Goal: Task Accomplishment & Management: Manage account settings

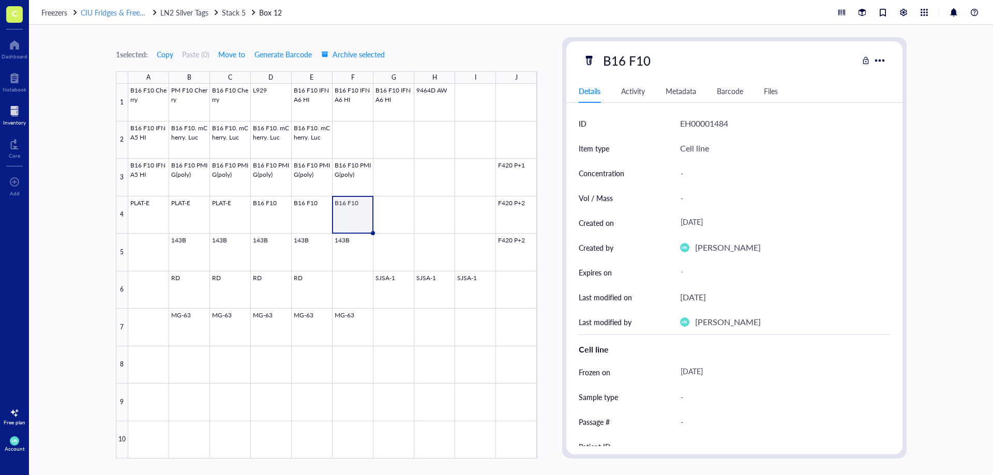
click at [118, 5] on span "CIU Fridges & Freezers" at bounding box center [116, 12] width 71 height 10
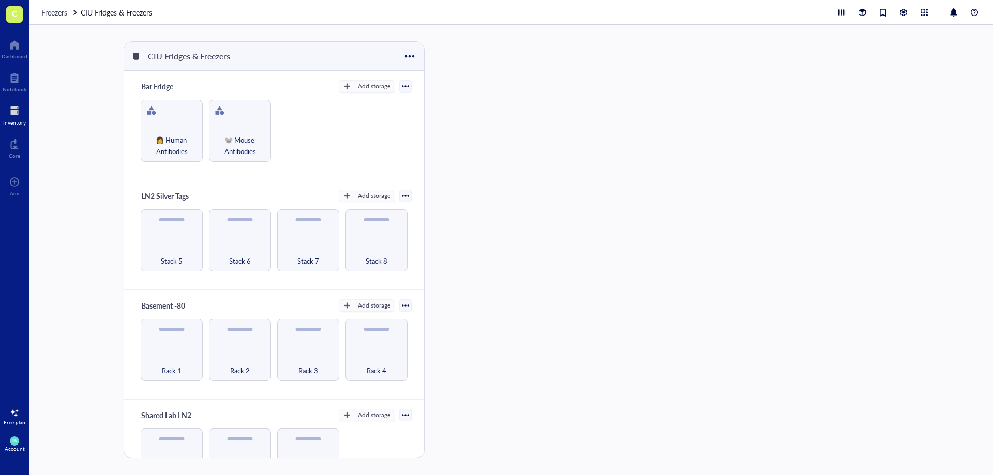
scroll to position [43, 0]
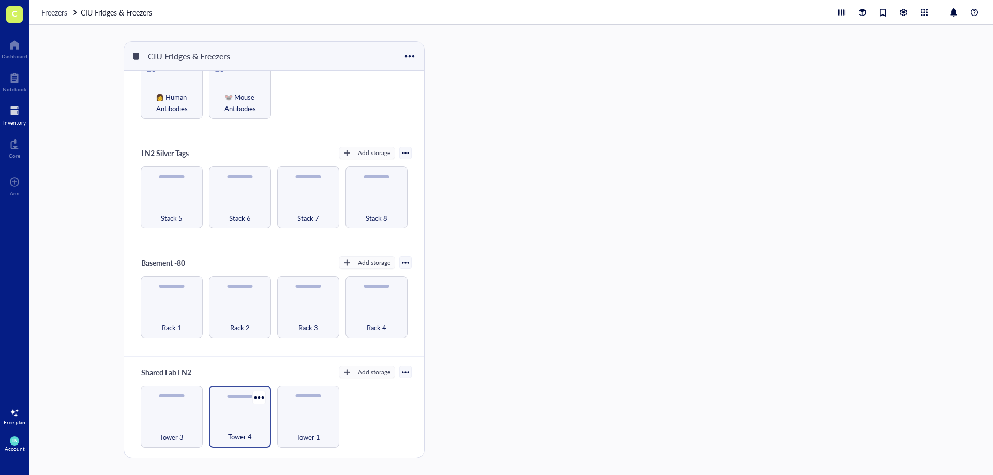
click at [243, 5] on div "Tower 4" at bounding box center [240, 417] width 62 height 62
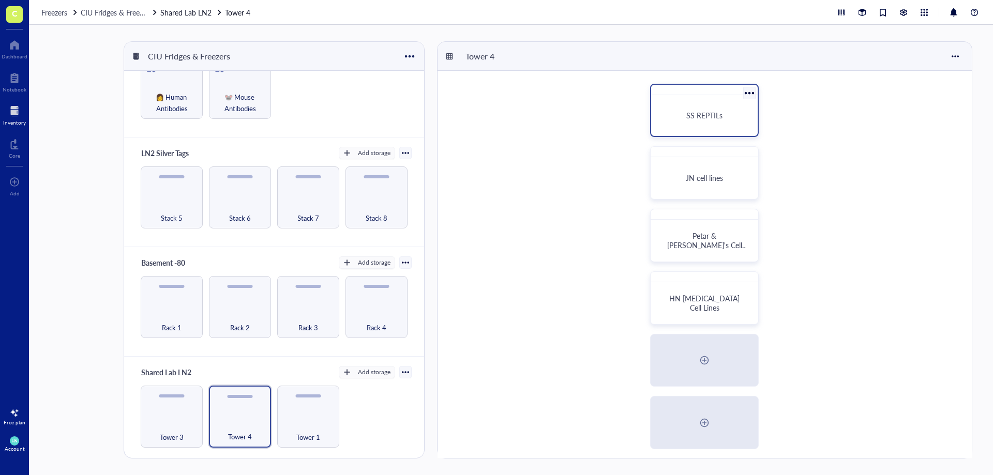
click at [355, 5] on div "SS REPTILs" at bounding box center [704, 110] width 109 height 53
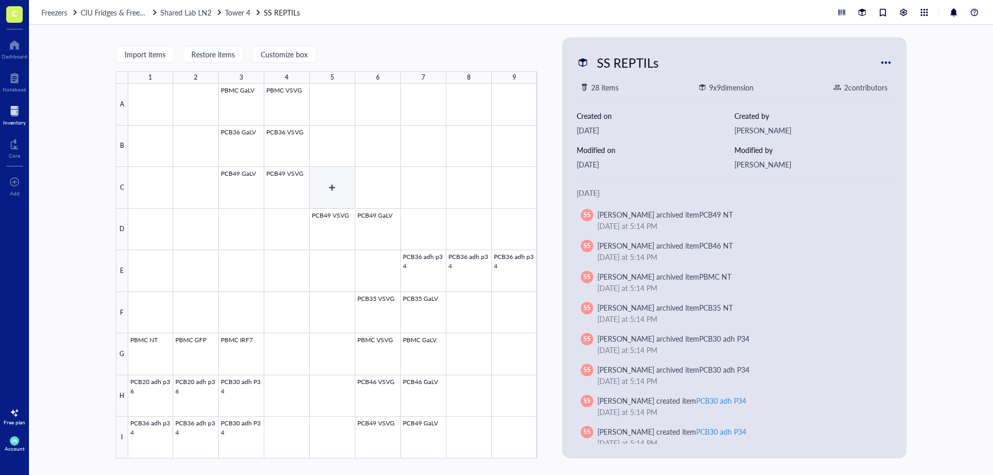
click at [338, 5] on div at bounding box center [332, 271] width 409 height 375
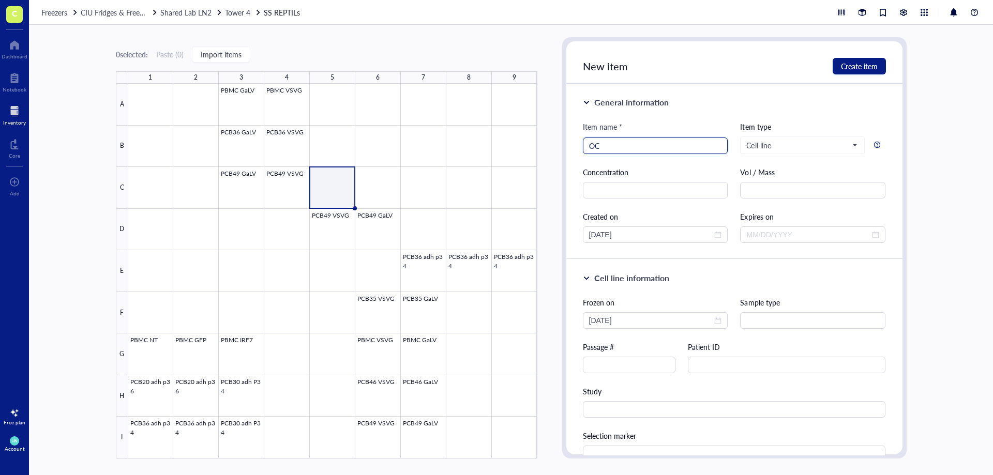
type input "O"
click at [355, 5] on input "PCB30 ah luc" at bounding box center [655, 146] width 133 height 16
type input "PCB30 adh luc"
click at [355, 5] on span "Create item" at bounding box center [859, 66] width 37 height 8
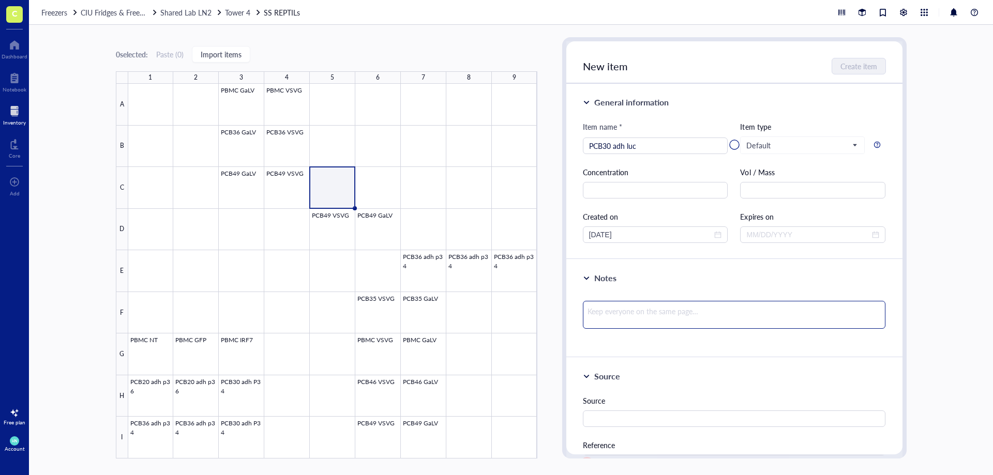
click at [355, 5] on textarea at bounding box center [734, 315] width 303 height 28
drag, startPoint x: 63, startPoint y: 206, endPoint x: 22, endPoint y: 6, distance: 203.8
click at [62, 5] on div "0 selected: Paste ( 0 ) Import items 1 2 3 4 5 6 7 8 9 A B C D E F G H I PBMC G…" at bounding box center [511, 250] width 964 height 450
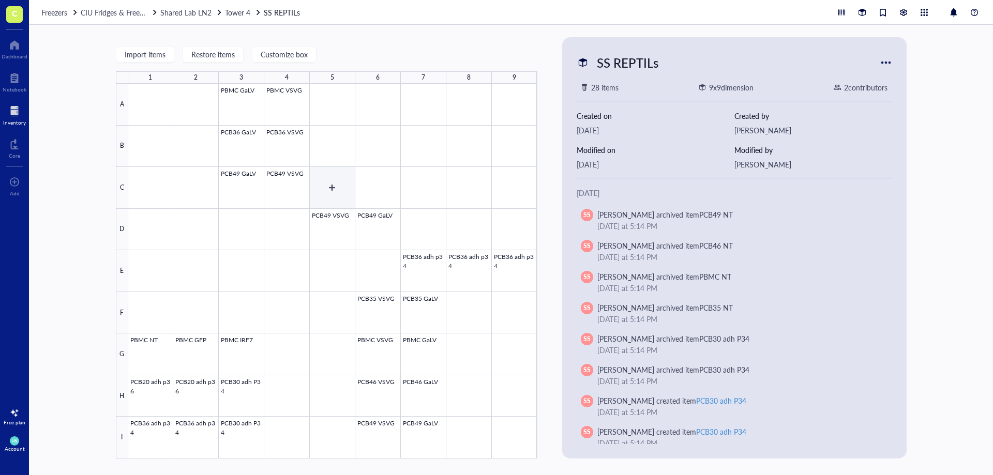
click at [339, 182] on div at bounding box center [332, 271] width 409 height 375
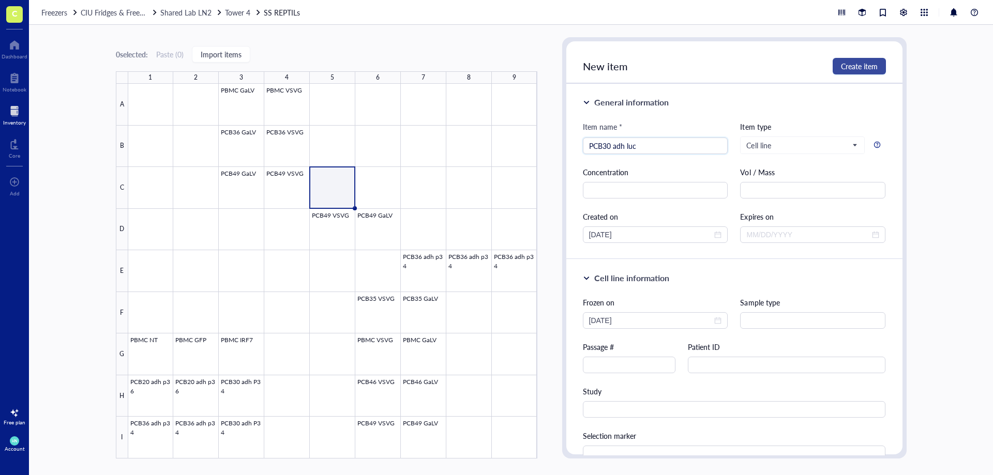
type input "PCB30 adh luc"
click at [852, 70] on span "Create item" at bounding box center [859, 66] width 37 height 8
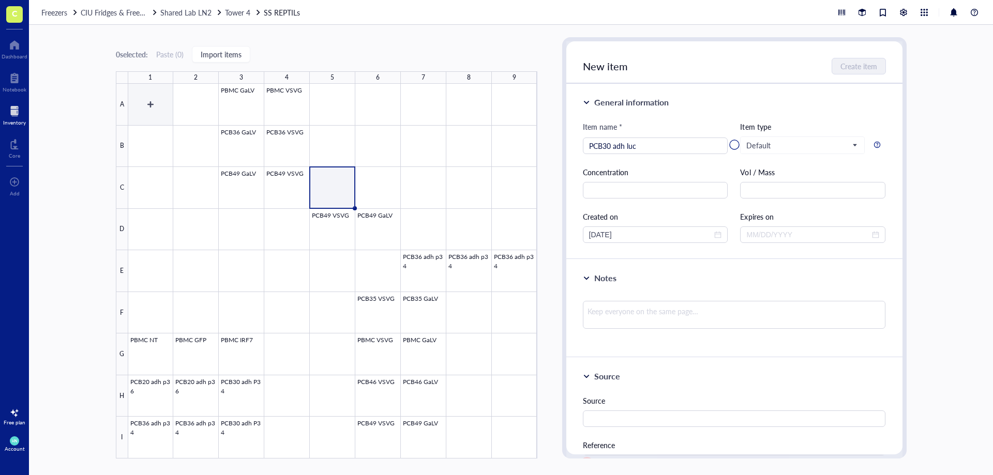
click at [142, 118] on div at bounding box center [332, 271] width 409 height 375
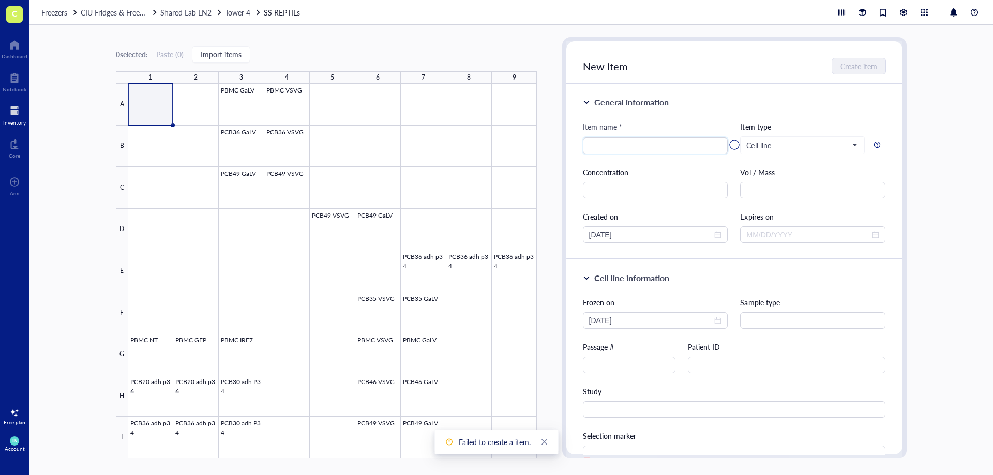
click at [620, 147] on div at bounding box center [734, 144] width 336 height 207
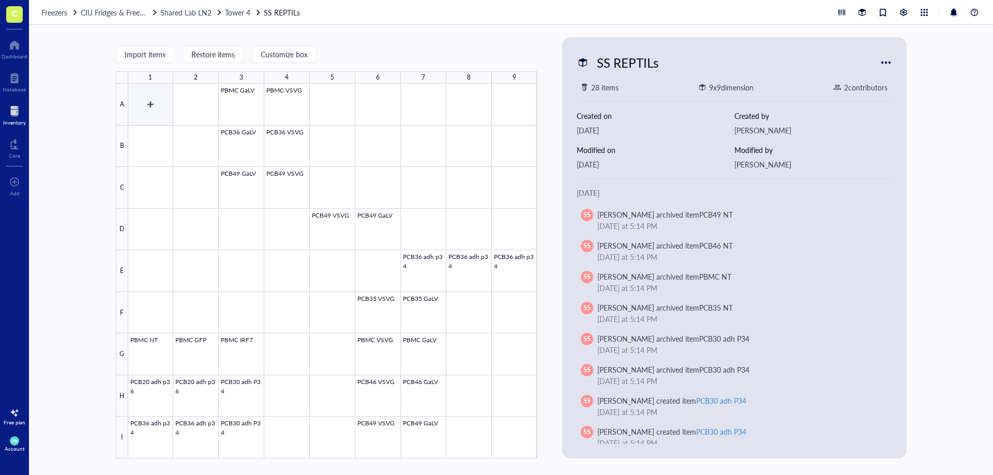
click at [151, 112] on div at bounding box center [332, 271] width 409 height 375
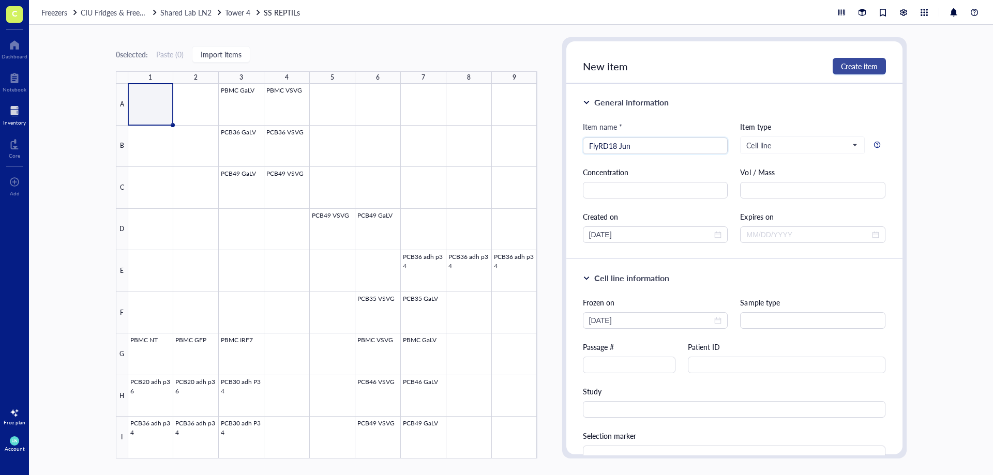
type input "FlyRD18 Jun"
click at [853, 70] on span "Create item" at bounding box center [859, 66] width 37 height 8
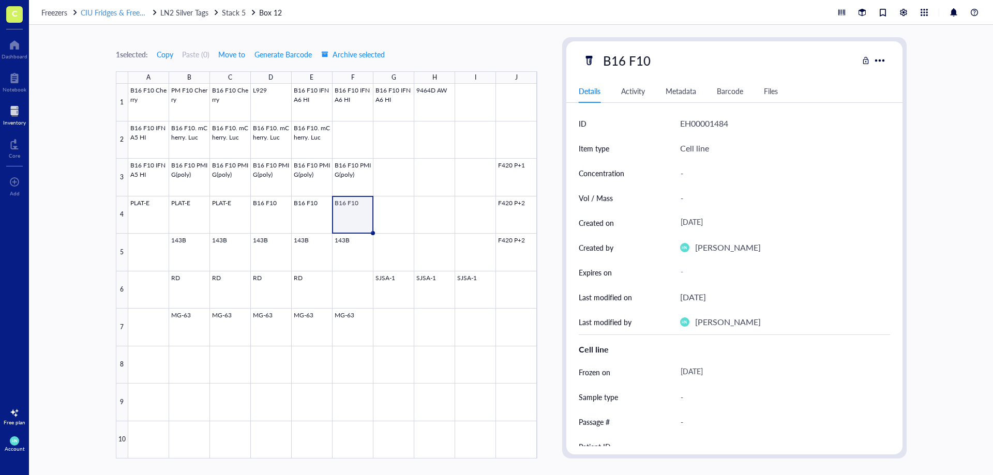
click at [114, 8] on span "CIU Fridges & Freezers" at bounding box center [116, 12] width 71 height 10
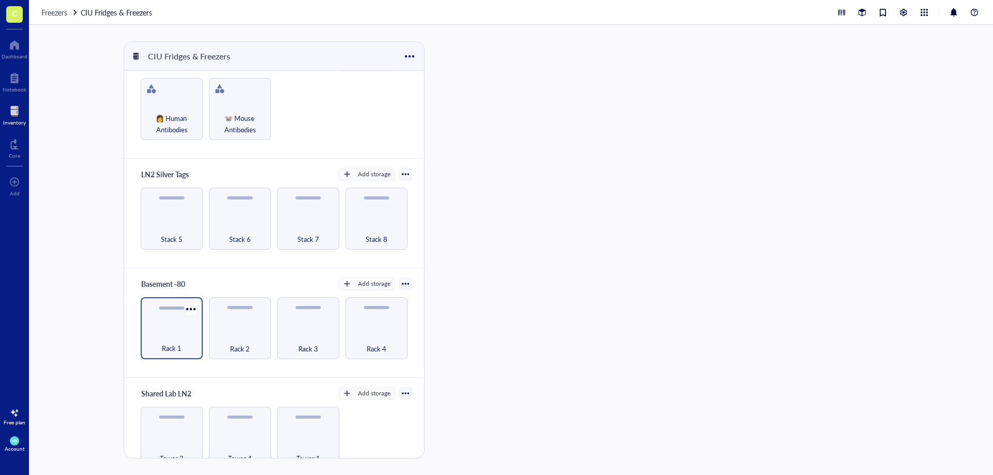
scroll to position [43, 0]
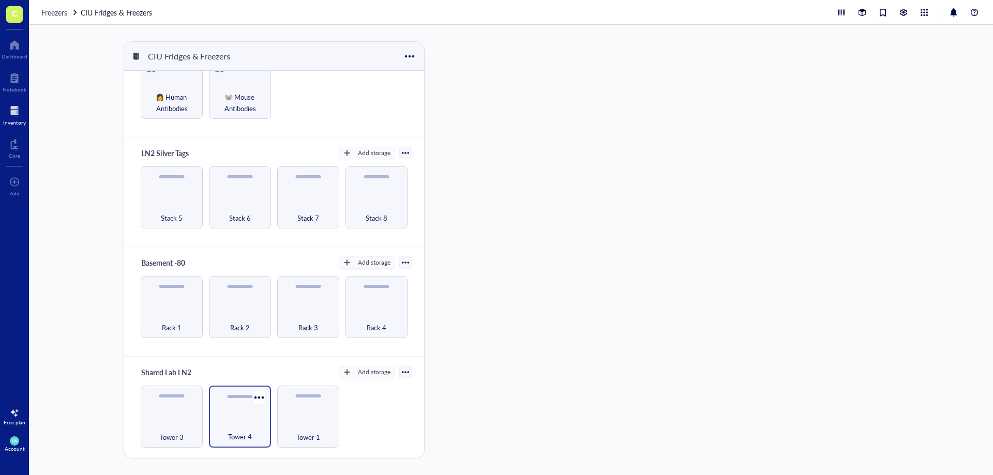
click at [222, 424] on div "Tower 4" at bounding box center [240, 431] width 52 height 23
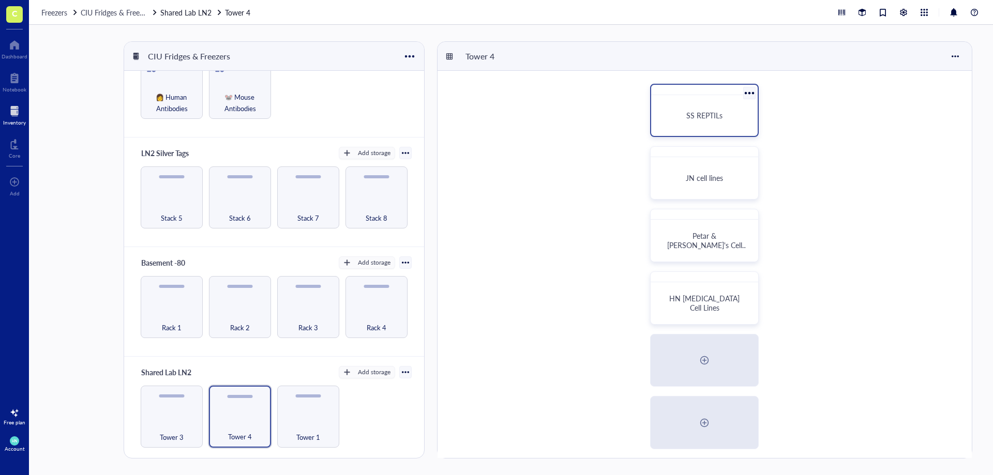
click at [686, 110] on div "SS REPTILs" at bounding box center [704, 115] width 98 height 33
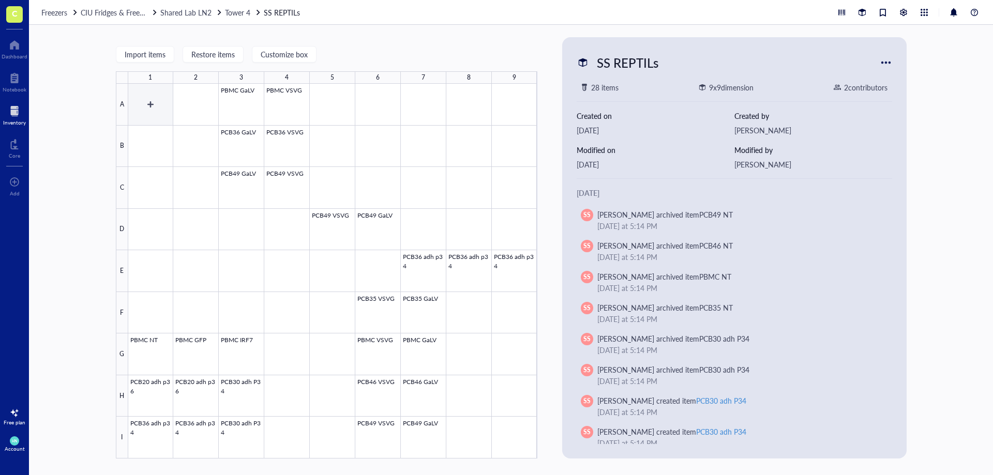
click at [147, 110] on div at bounding box center [332, 271] width 409 height 375
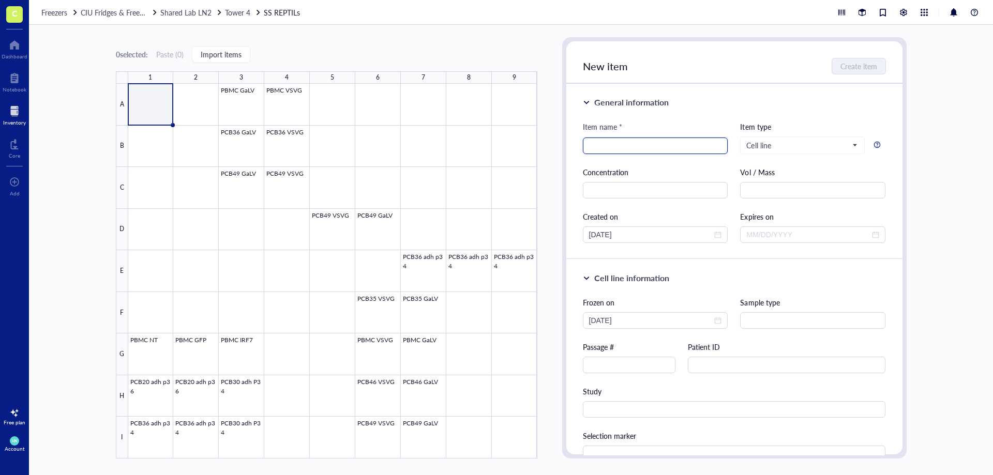
click at [636, 141] on input "search" at bounding box center [655, 146] width 133 height 16
type input "FlyRD118 Jun"
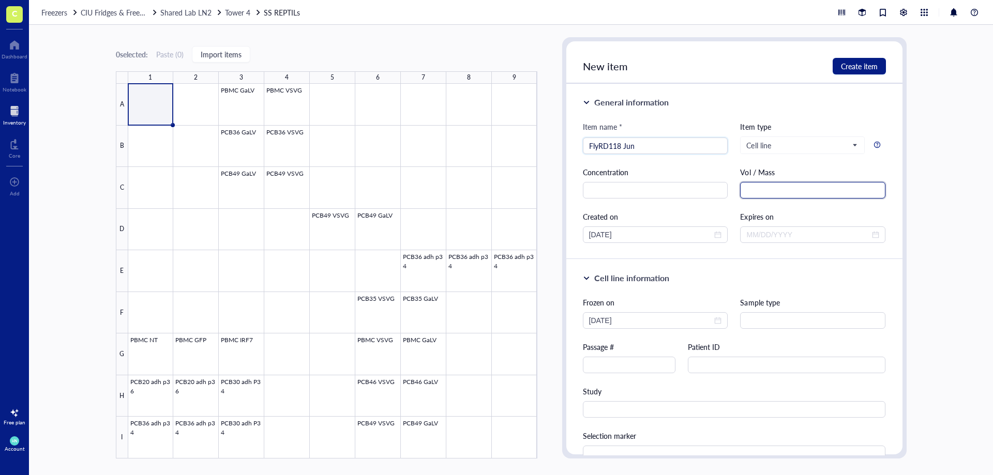
click at [765, 193] on input "text" at bounding box center [812, 190] width 145 height 17
click at [796, 256] on div "General information Item name * FlyRD118 Jun Item type Cell line Concentration …" at bounding box center [734, 172] width 336 height 176
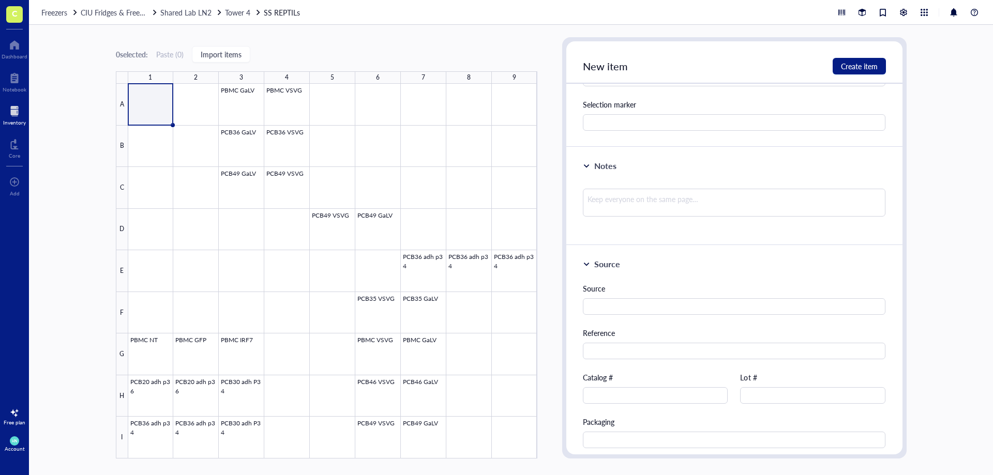
scroll to position [29, 0]
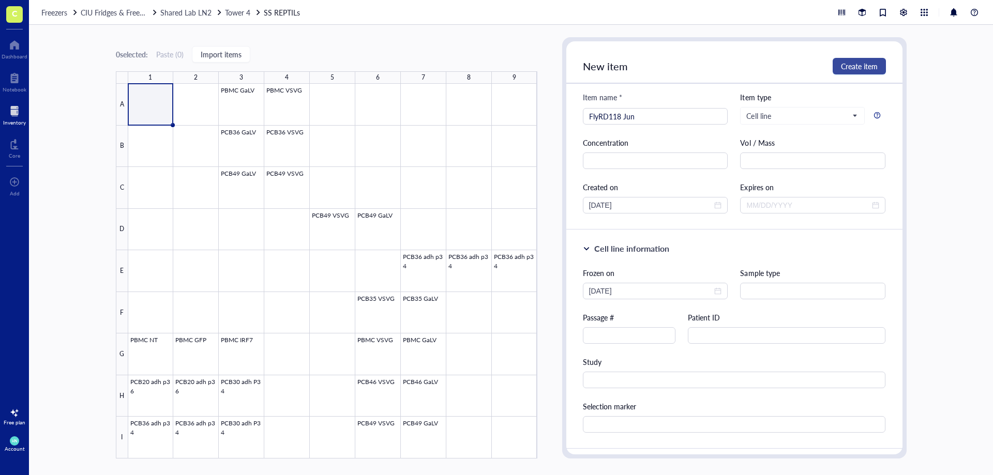
click at [848, 63] on span "Create item" at bounding box center [859, 66] width 37 height 8
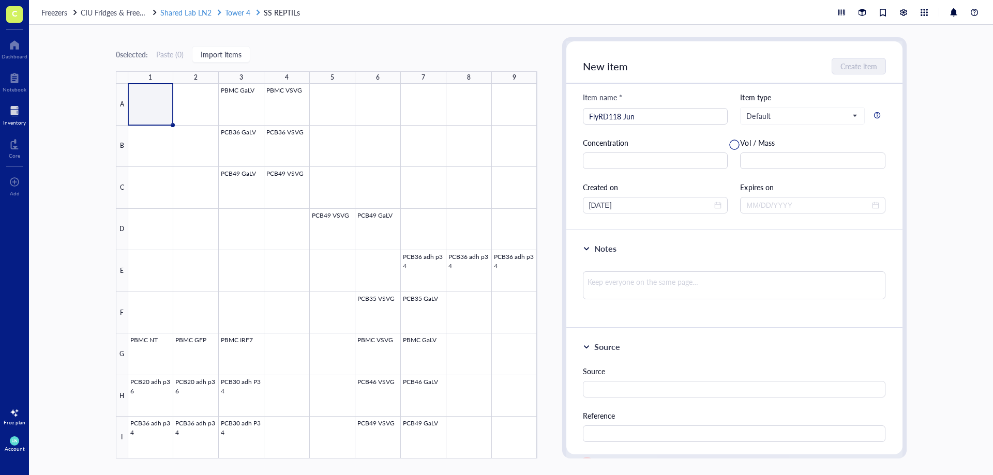
click at [244, 12] on span "Tower 4" at bounding box center [237, 12] width 25 height 10
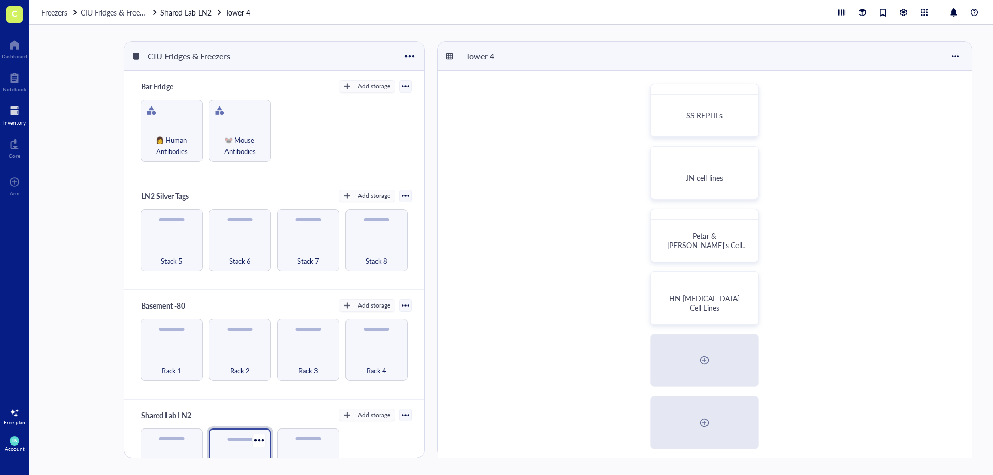
click at [244, 439] on div at bounding box center [240, 439] width 25 height 3
click at [727, 113] on div "SS REPTILs" at bounding box center [704, 115] width 82 height 9
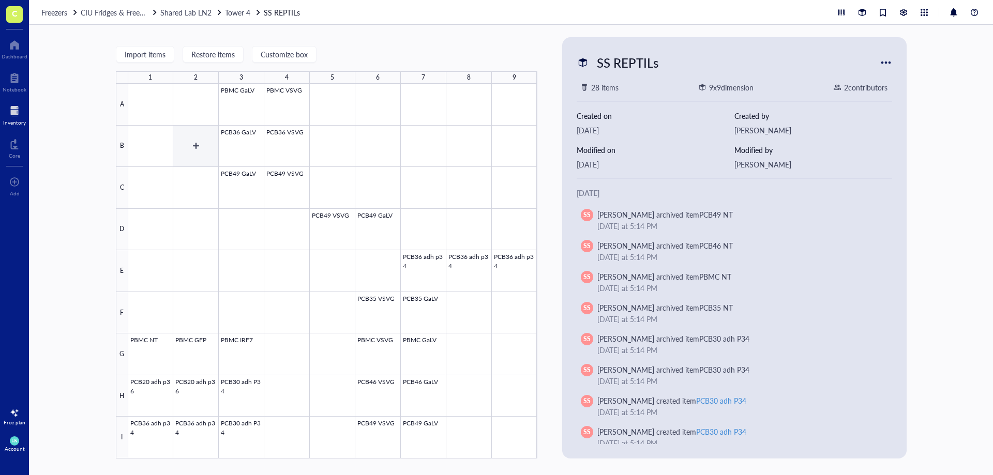
click at [198, 146] on div at bounding box center [332, 271] width 409 height 375
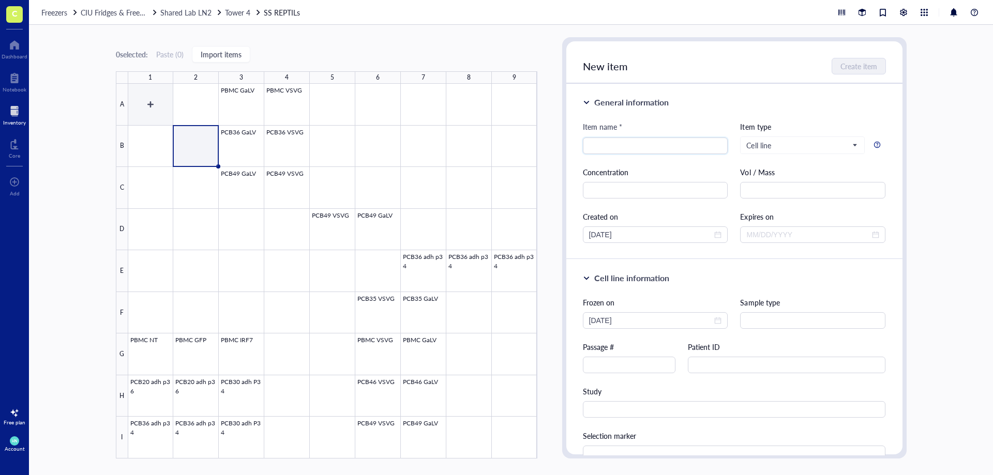
click at [161, 101] on div at bounding box center [332, 271] width 409 height 375
click at [236, 61] on button "Import items" at bounding box center [221, 54] width 58 height 17
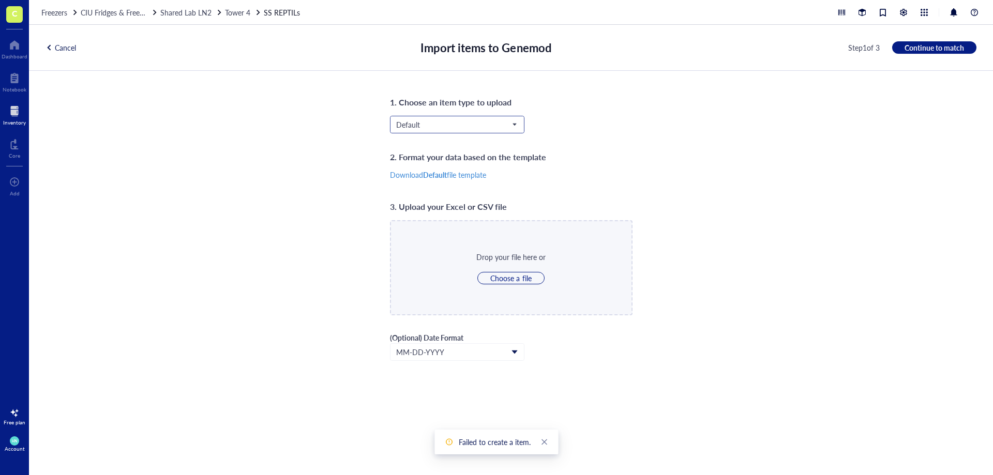
click at [481, 124] on span "Default" at bounding box center [456, 124] width 120 height 9
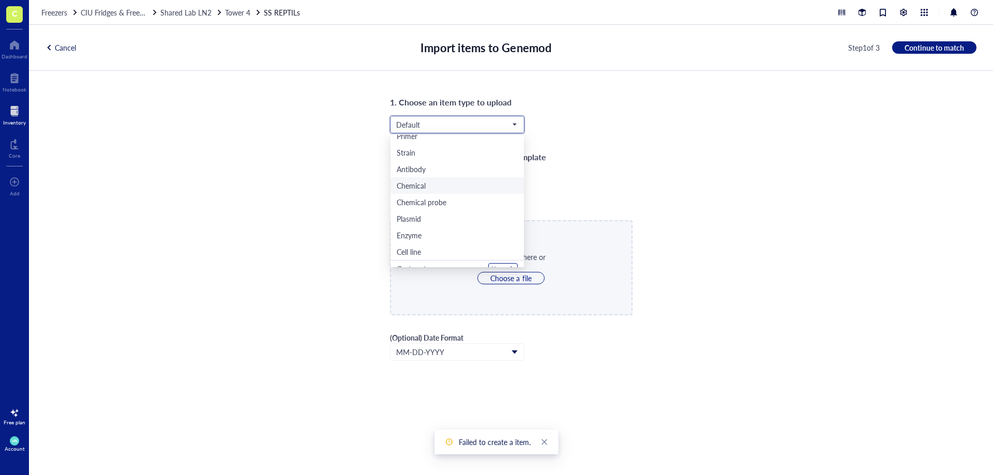
scroll to position [33, 0]
click at [418, 240] on div "Cell line" at bounding box center [409, 242] width 24 height 11
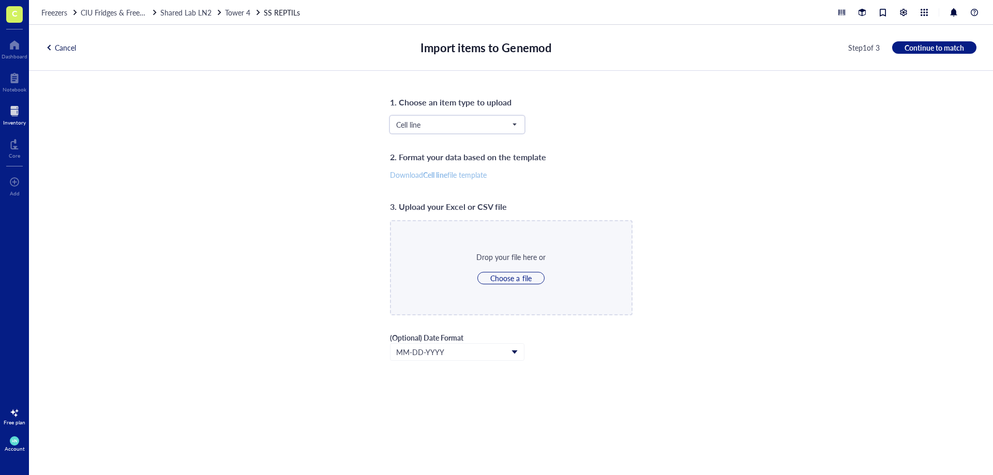
click at [427, 173] on b "Cell line" at bounding box center [435, 175] width 24 height 10
click at [238, 11] on span "Tower 4" at bounding box center [237, 12] width 25 height 10
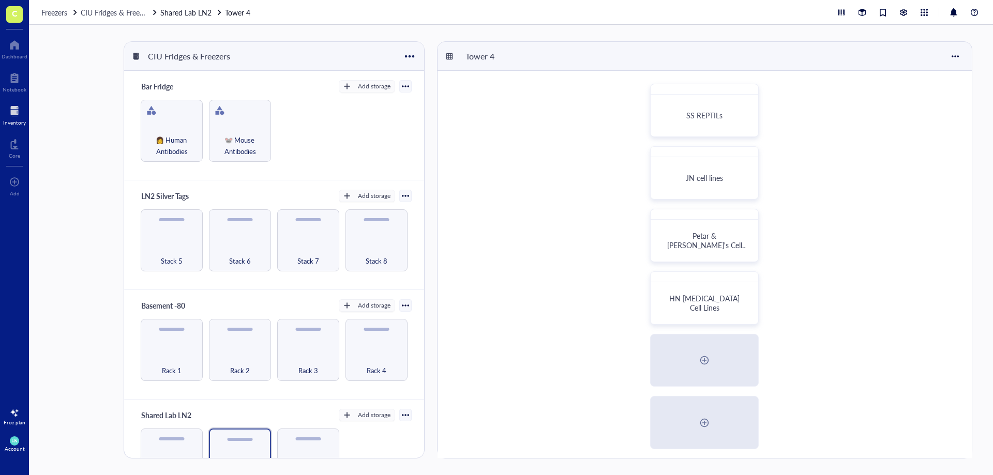
scroll to position [43, 0]
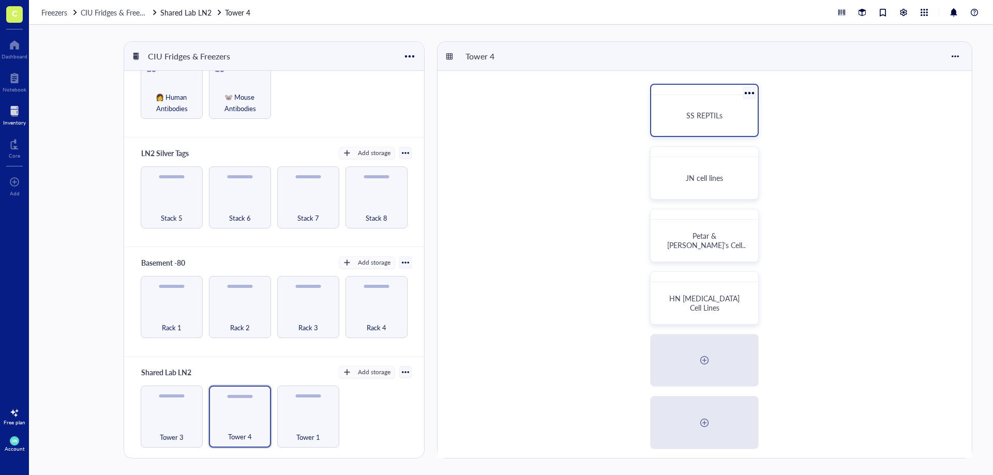
click at [694, 120] on span "SS REPTILs" at bounding box center [704, 115] width 36 height 10
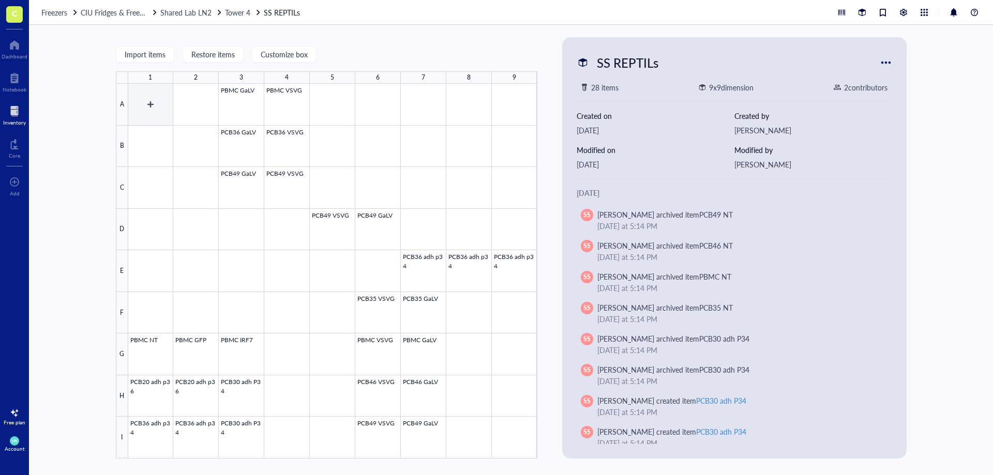
click at [160, 104] on div at bounding box center [332, 271] width 409 height 375
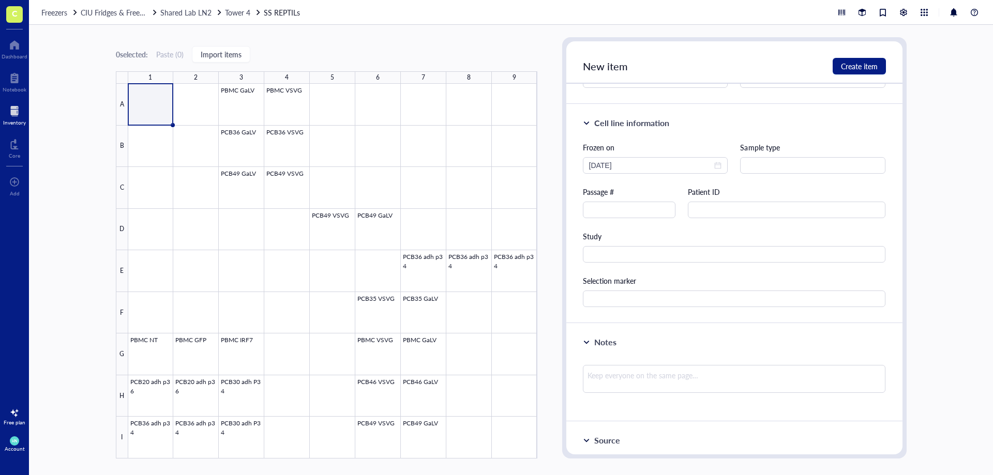
type input "FlyRD118 Jun"
click at [591, 68] on span "New item" at bounding box center [605, 66] width 45 height 14
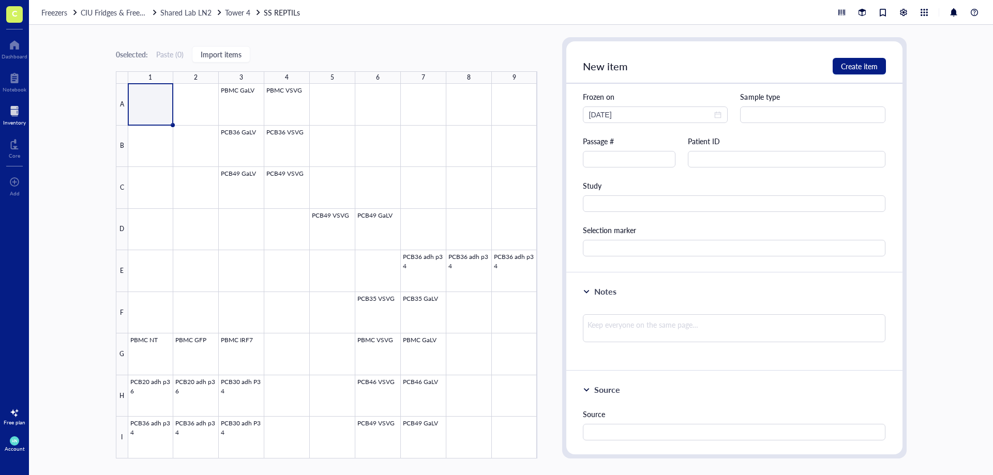
scroll to position [155, 0]
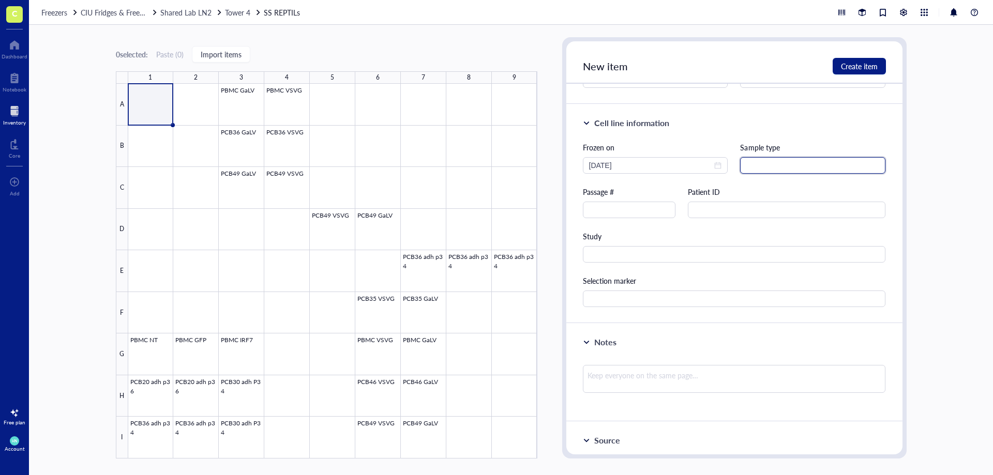
click at [753, 168] on input "text" at bounding box center [812, 165] width 145 height 17
type input "C"
click at [791, 167] on input "Packaging cell ine" at bounding box center [812, 165] width 145 height 17
type input "Packaging cell line"
click at [857, 66] on span "Create item" at bounding box center [859, 66] width 37 height 8
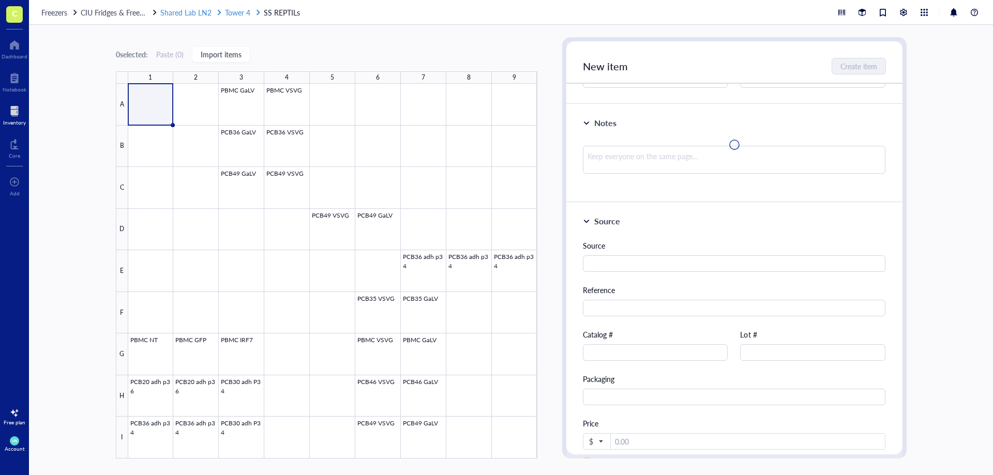
click at [191, 13] on span "Shared Lab LN2" at bounding box center [185, 12] width 51 height 10
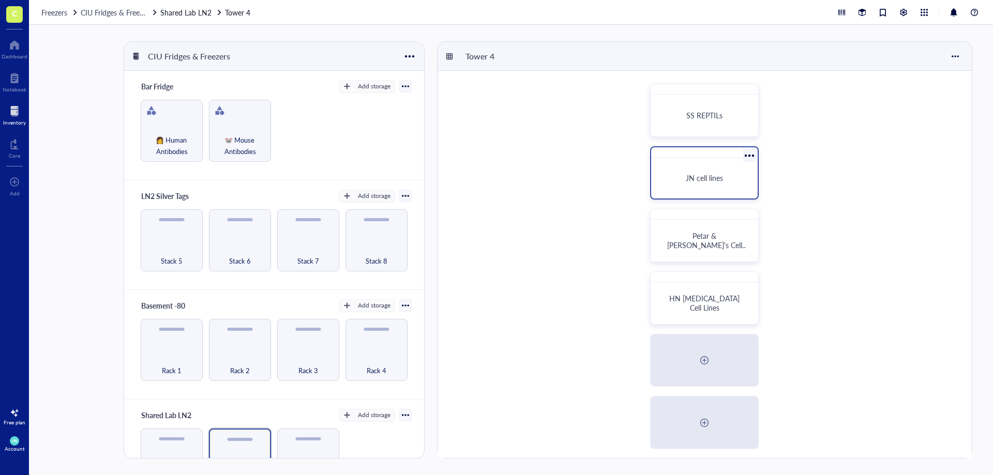
click at [678, 192] on div "JN cell lines" at bounding box center [704, 178] width 98 height 33
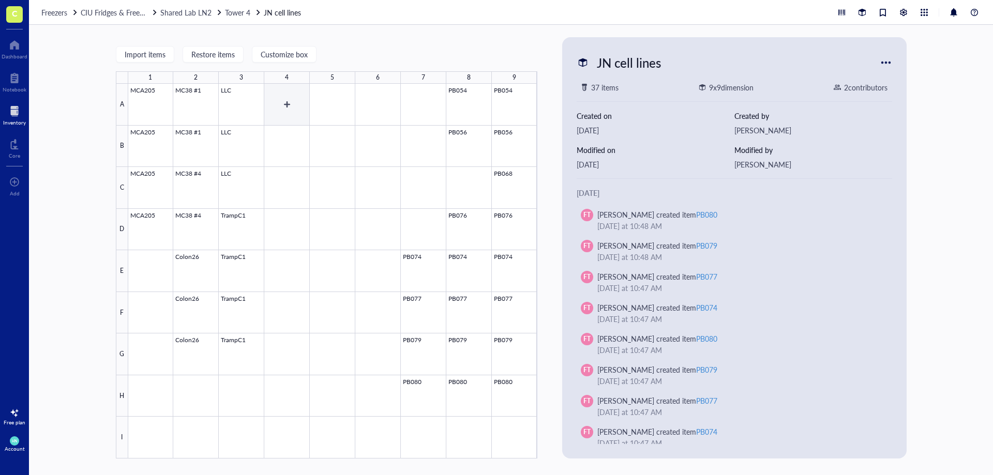
click at [286, 103] on div at bounding box center [332, 271] width 409 height 375
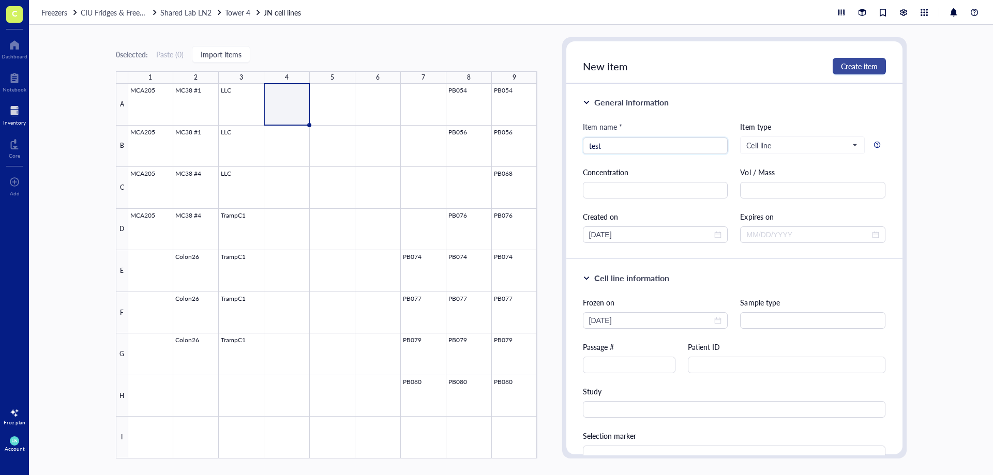
type input "test"
click at [850, 65] on span "Create item" at bounding box center [859, 66] width 37 height 8
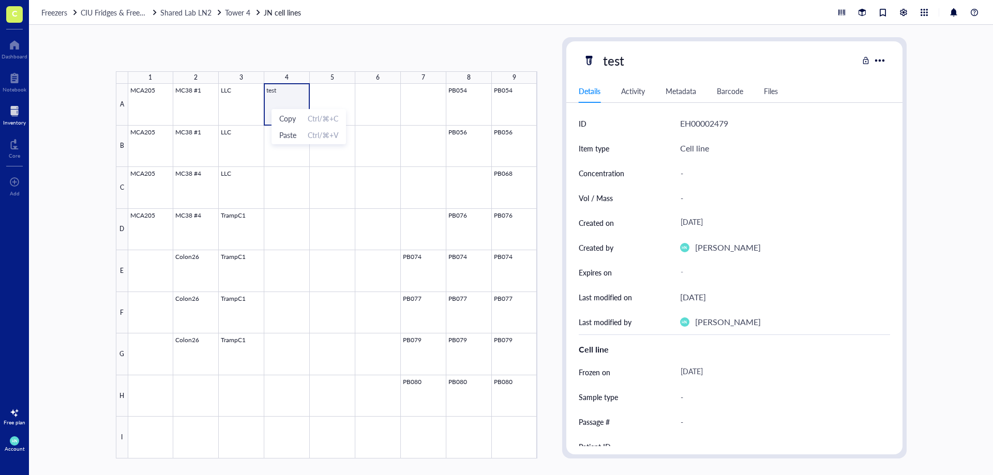
click at [273, 95] on div at bounding box center [332, 271] width 409 height 375
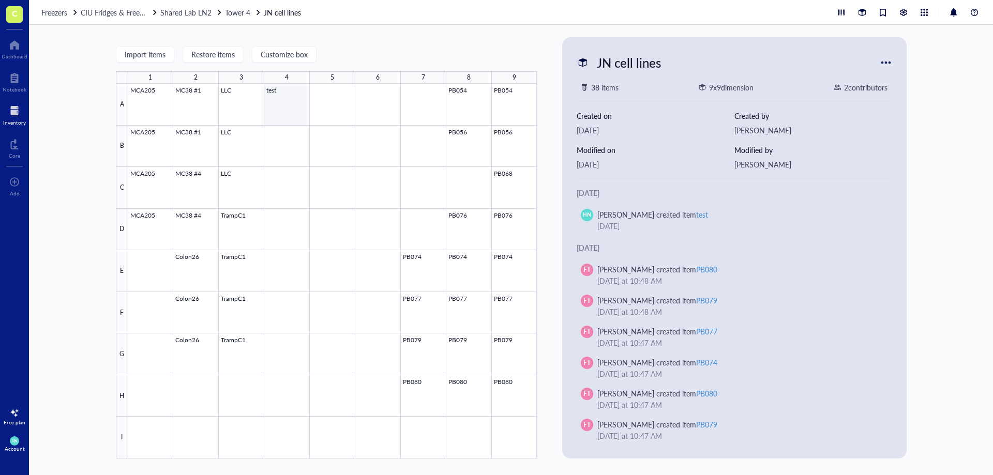
click at [281, 105] on div at bounding box center [332, 271] width 409 height 375
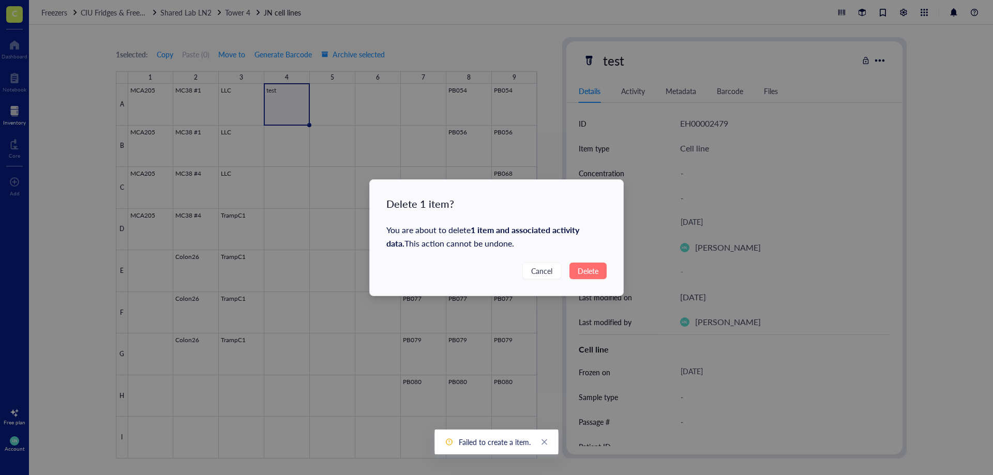
click at [595, 271] on span "Delete" at bounding box center [588, 270] width 21 height 11
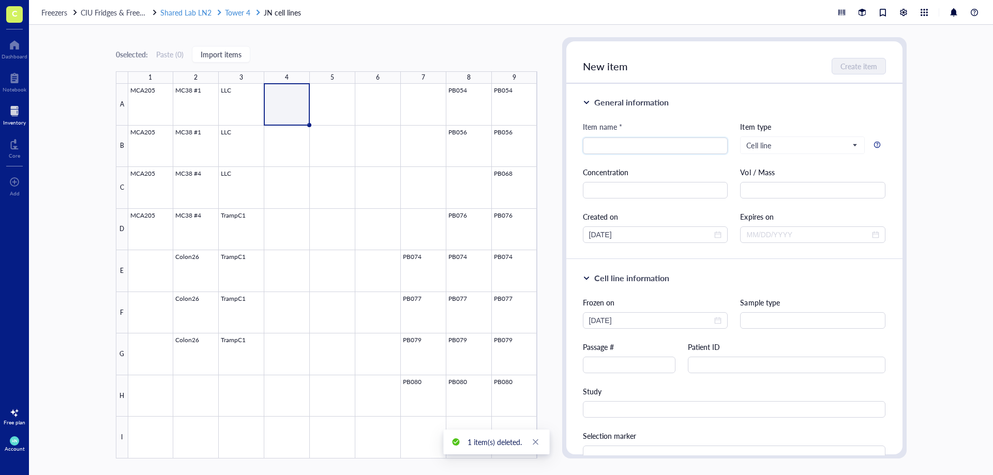
click at [225, 9] on span "Tower 4" at bounding box center [237, 12] width 25 height 10
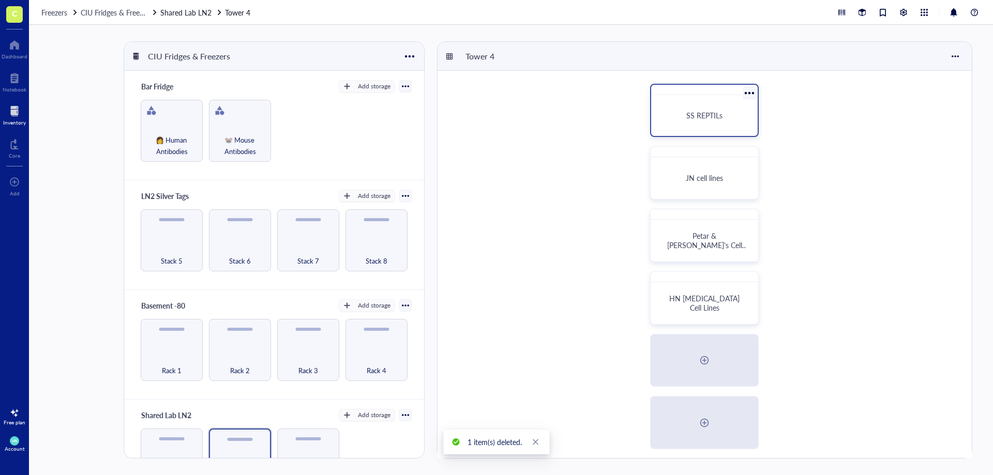
click at [712, 124] on div "SS REPTILs" at bounding box center [704, 115] width 98 height 33
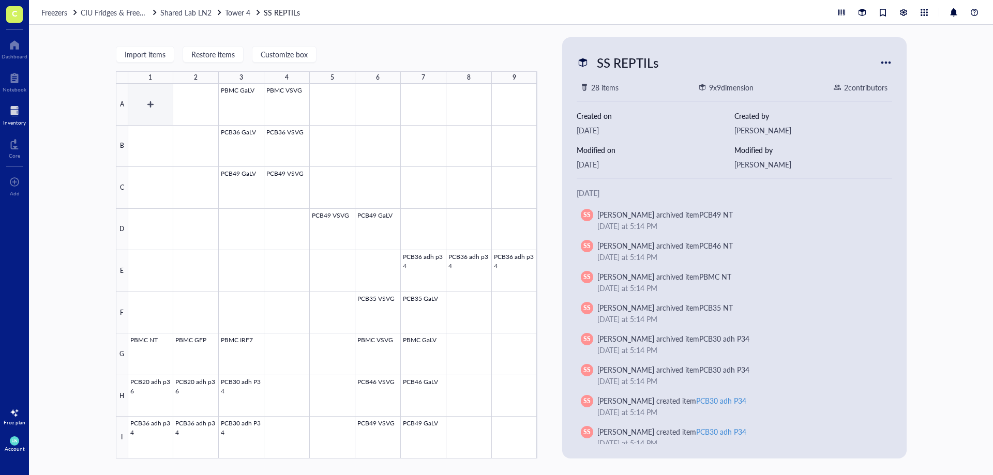
click at [161, 104] on div at bounding box center [332, 271] width 409 height 375
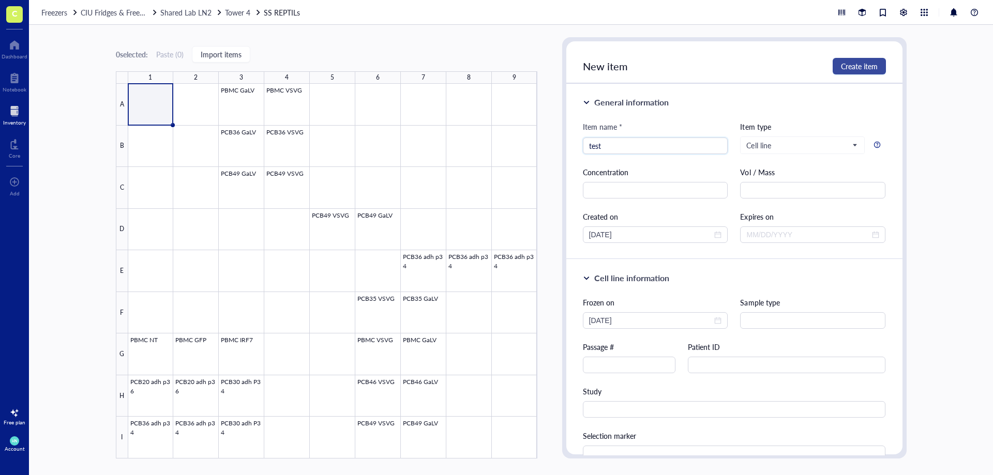
type input "test"
click at [871, 66] on span "Create item" at bounding box center [859, 66] width 37 height 8
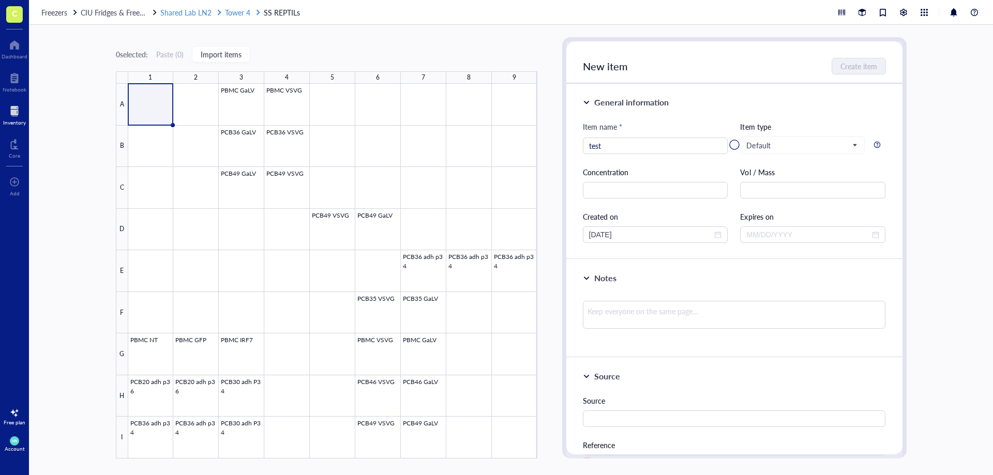
click at [195, 13] on span "Shared Lab LN2" at bounding box center [185, 12] width 51 height 10
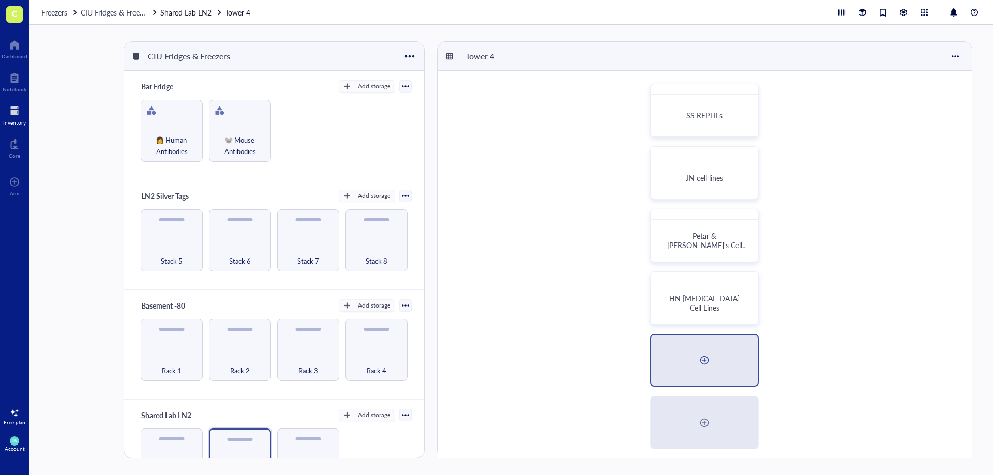
click at [701, 364] on div at bounding box center [704, 360] width 17 height 17
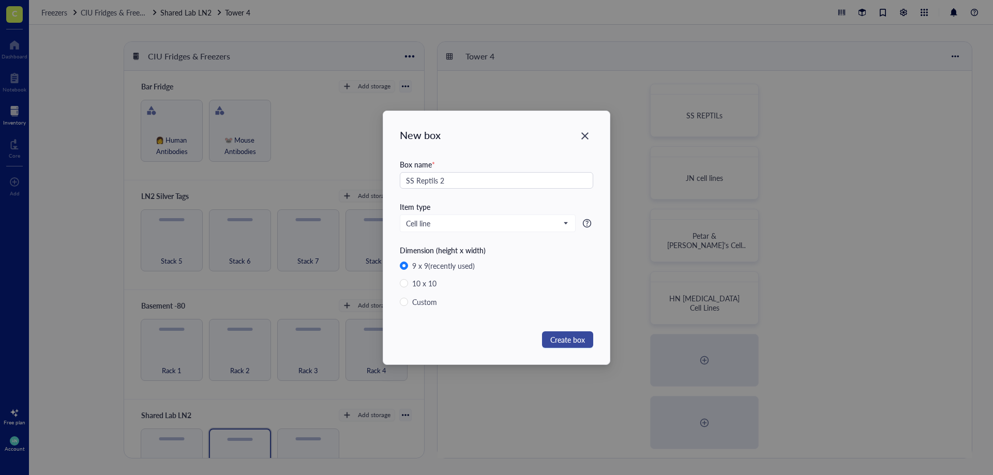
type input "SS Reptils 2"
click at [572, 338] on span "Create box" at bounding box center [567, 339] width 35 height 11
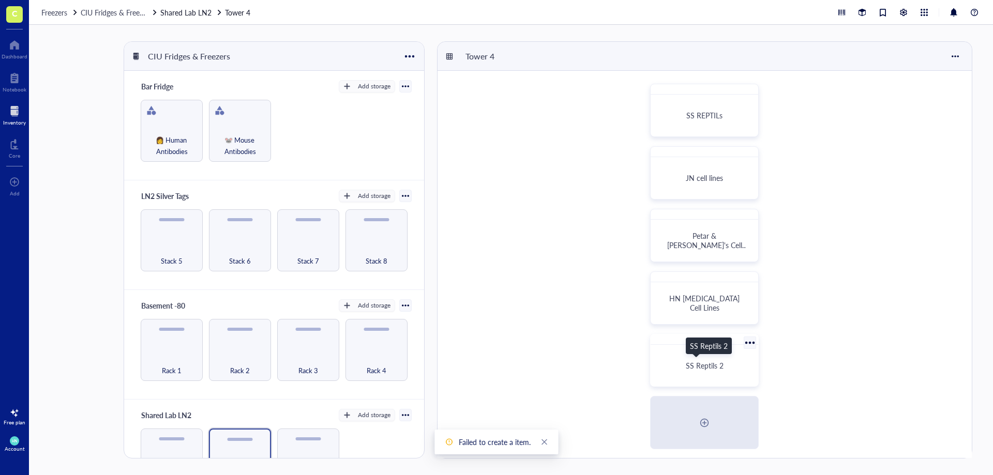
click at [718, 359] on div "SS Reptils 2" at bounding box center [704, 366] width 99 height 34
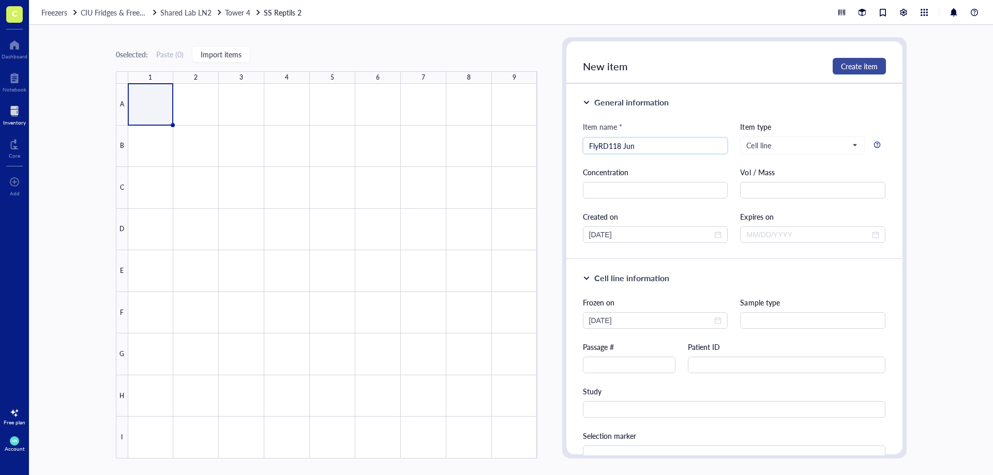
type input "FlyRD118 Jun"
click at [858, 64] on span "Create item" at bounding box center [859, 66] width 37 height 8
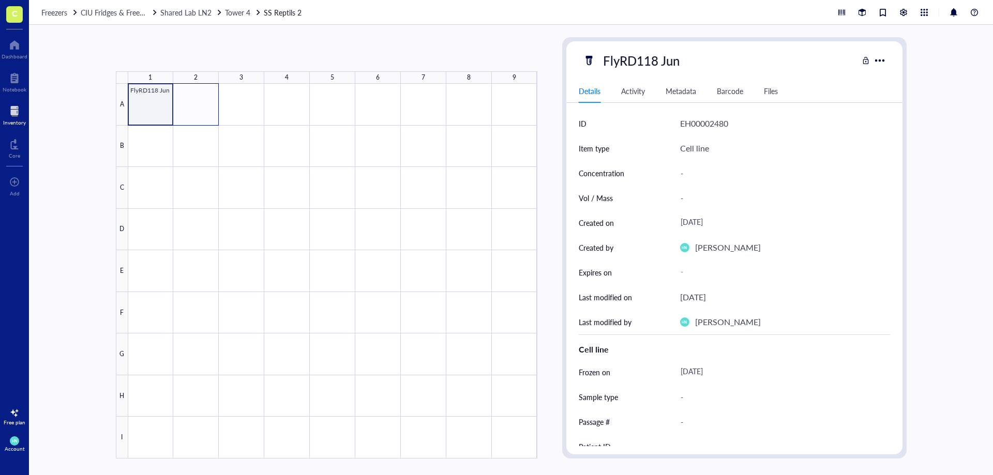
drag, startPoint x: 173, startPoint y: 122, endPoint x: 205, endPoint y: 120, distance: 32.1
click at [205, 120] on div at bounding box center [332, 271] width 409 height 375
click at [157, 111] on div at bounding box center [332, 271] width 409 height 375
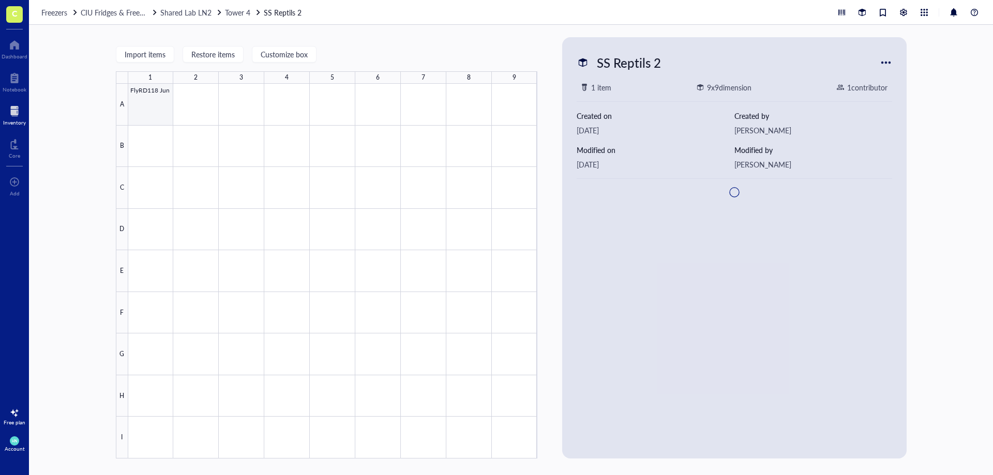
click at [162, 116] on div at bounding box center [332, 271] width 409 height 375
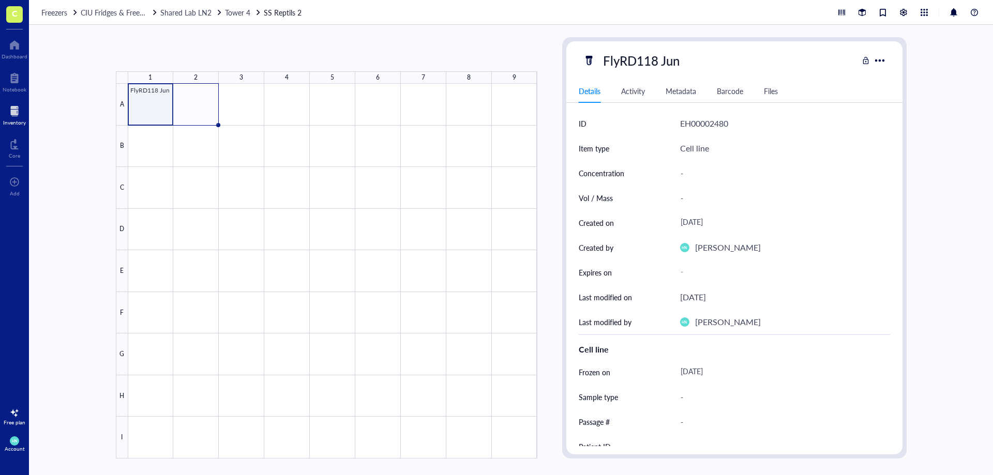
drag, startPoint x: 172, startPoint y: 125, endPoint x: 204, endPoint y: 122, distance: 32.2
click at [0, 0] on div "FlyRD118 Jun" at bounding box center [0, 0] width 0 height 0
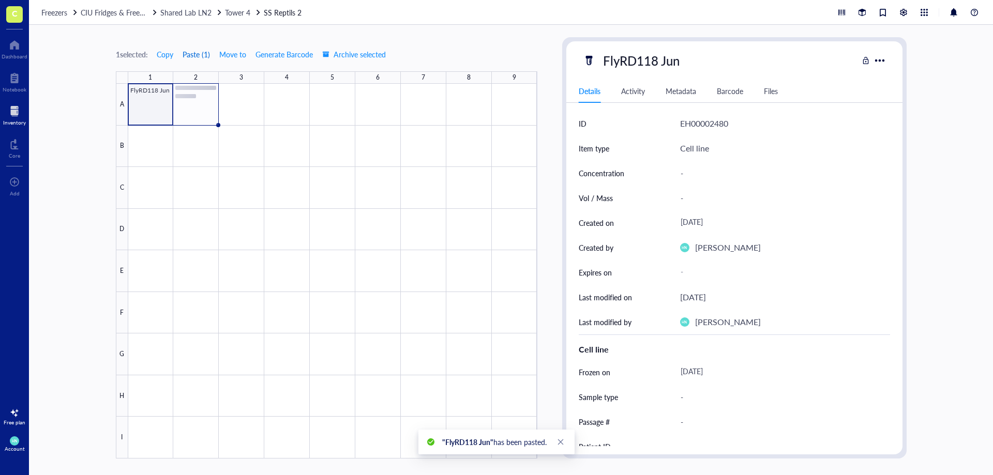
click at [200, 55] on button "Paste ( 1 )" at bounding box center [196, 54] width 28 height 17
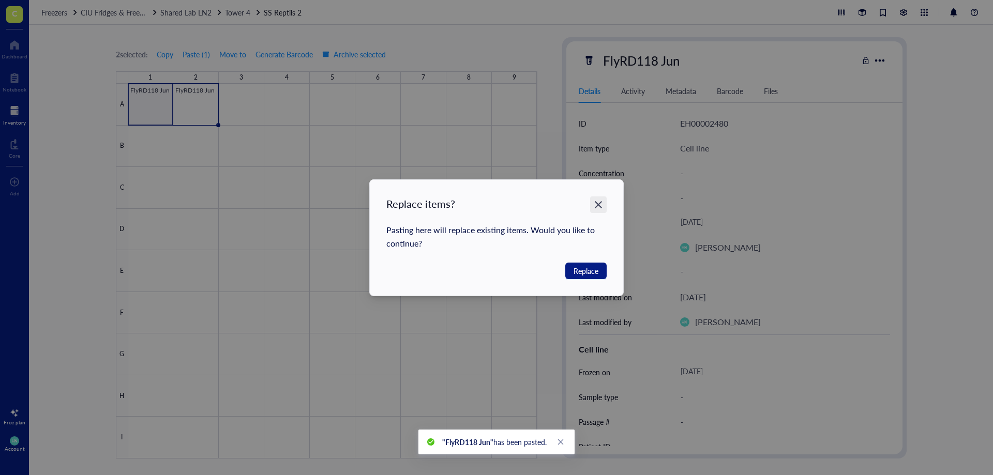
click at [601, 206] on icon "Close" at bounding box center [599, 205] width 10 height 10
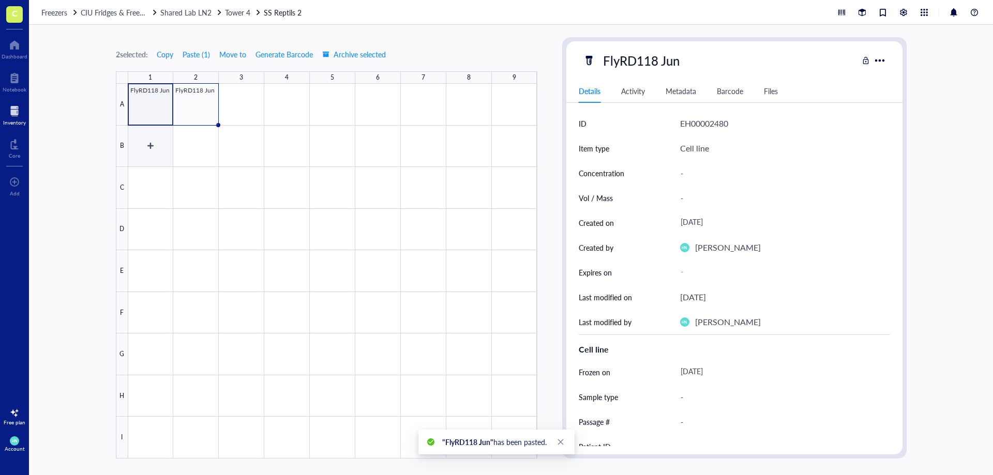
click at [150, 141] on div at bounding box center [332, 271] width 409 height 375
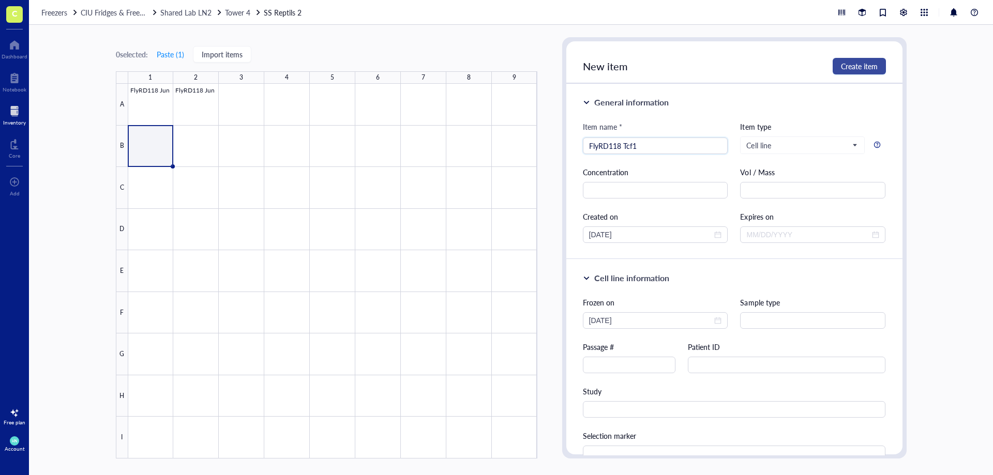
type input "FlyRD118 Tcf1"
click at [843, 72] on button "Create item" at bounding box center [859, 66] width 53 height 17
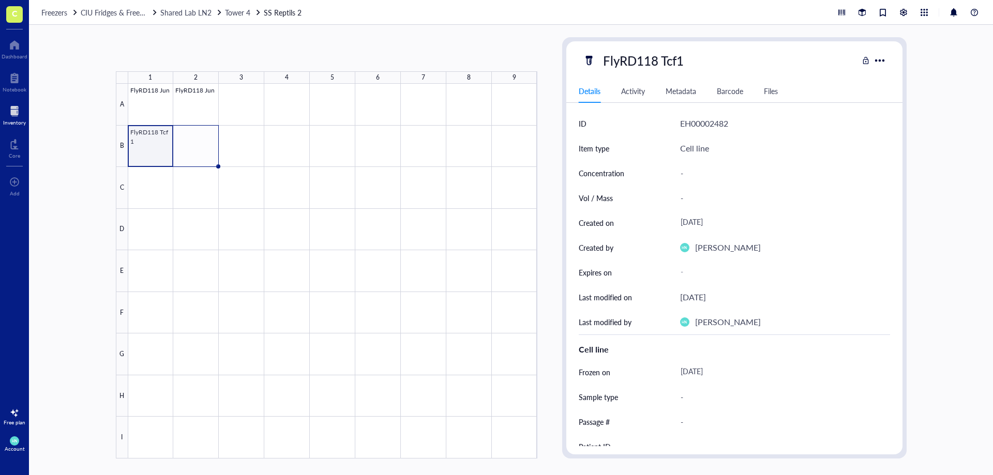
drag, startPoint x: 172, startPoint y: 168, endPoint x: 199, endPoint y: 163, distance: 27.3
click at [0, 0] on div "FlyRD118 Jun FlyRD118 Jun FlyRD118 Tcf1" at bounding box center [0, 0] width 0 height 0
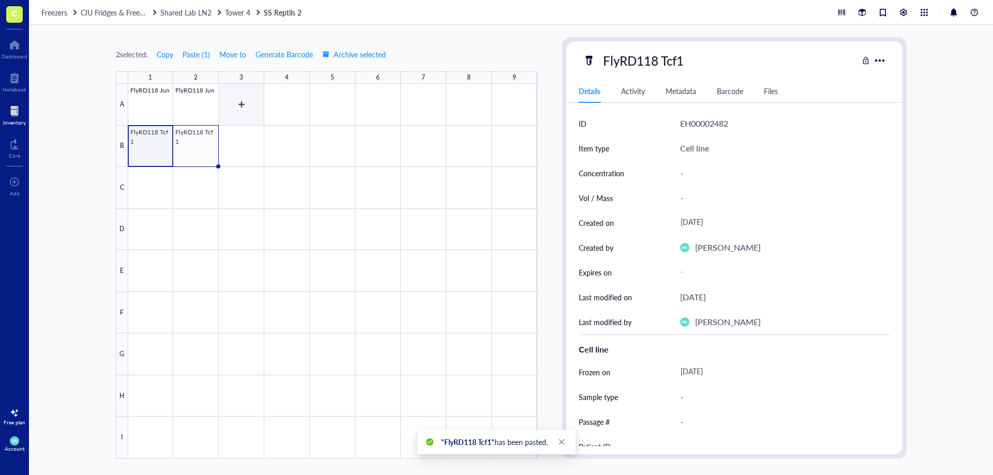
click at [236, 92] on div at bounding box center [332, 271] width 409 height 375
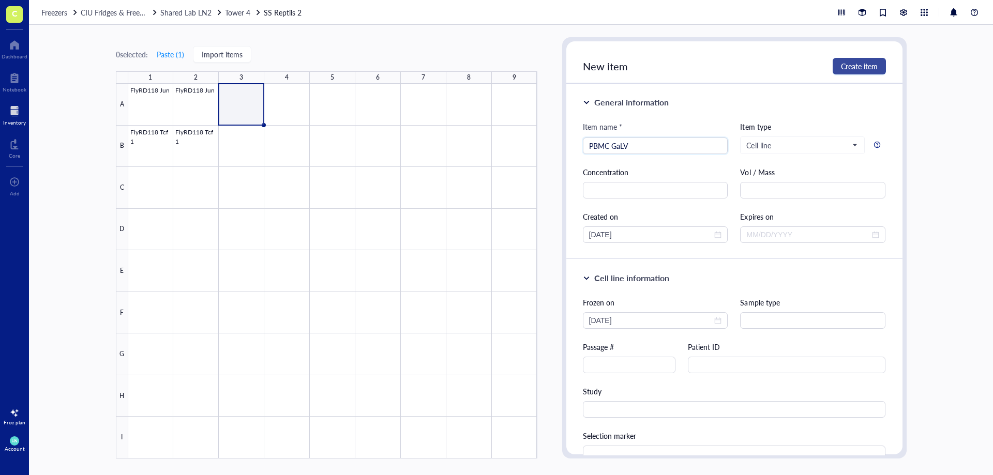
type input "PBMC GaLV"
click at [847, 72] on button "Create item" at bounding box center [859, 66] width 53 height 17
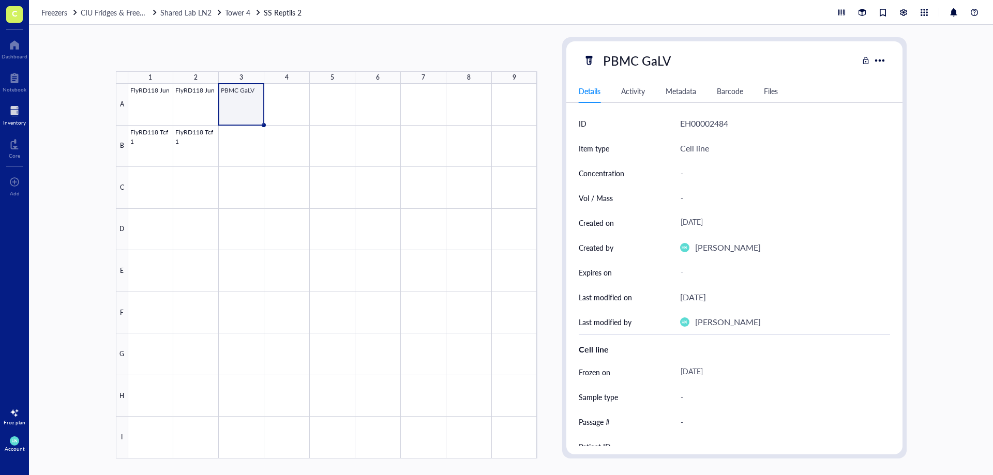
drag, startPoint x: 263, startPoint y: 124, endPoint x: 256, endPoint y: 115, distance: 11.4
click at [0, 0] on div "FlyRD118 Jun FlyRD118 Jun PBMC GaLV FlyRD118 Tcf1 FlyRD118 Tcf1" at bounding box center [0, 0] width 0 height 0
click at [301, 104] on div at bounding box center [332, 271] width 409 height 375
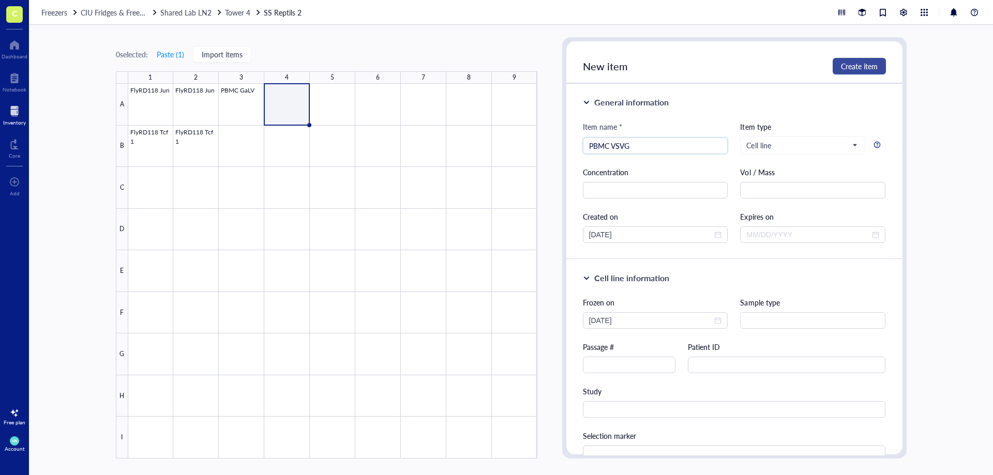
type input "PBMC VSVG"
click at [855, 70] on span "Create item" at bounding box center [859, 66] width 37 height 8
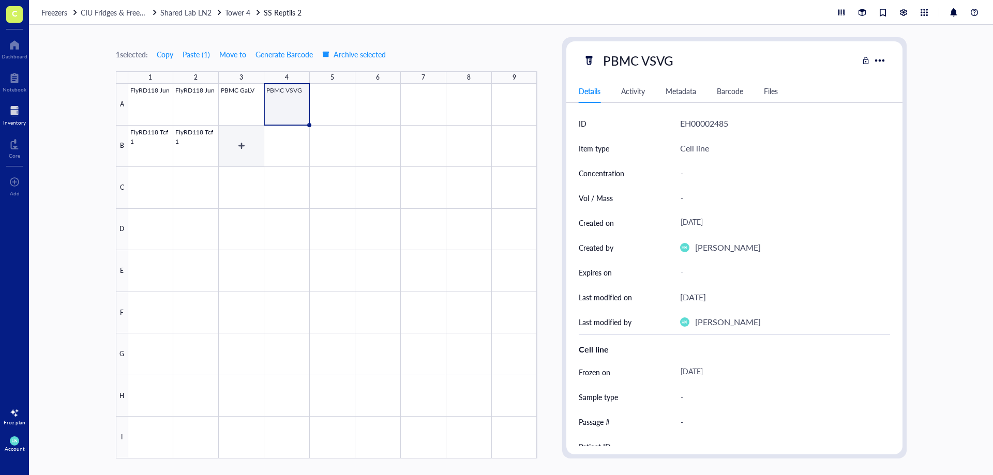
click at [250, 150] on div at bounding box center [332, 271] width 409 height 375
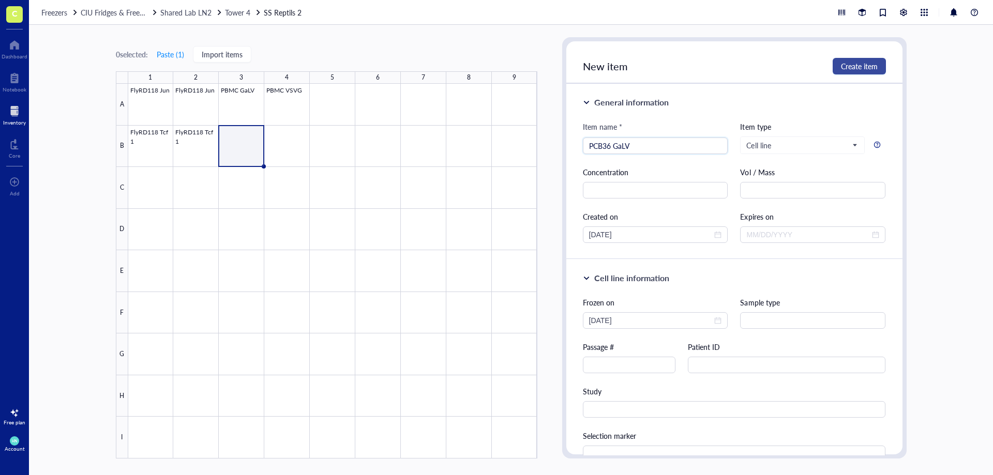
type input "PCB36 GaLV"
click at [852, 70] on span "Create item" at bounding box center [859, 66] width 37 height 8
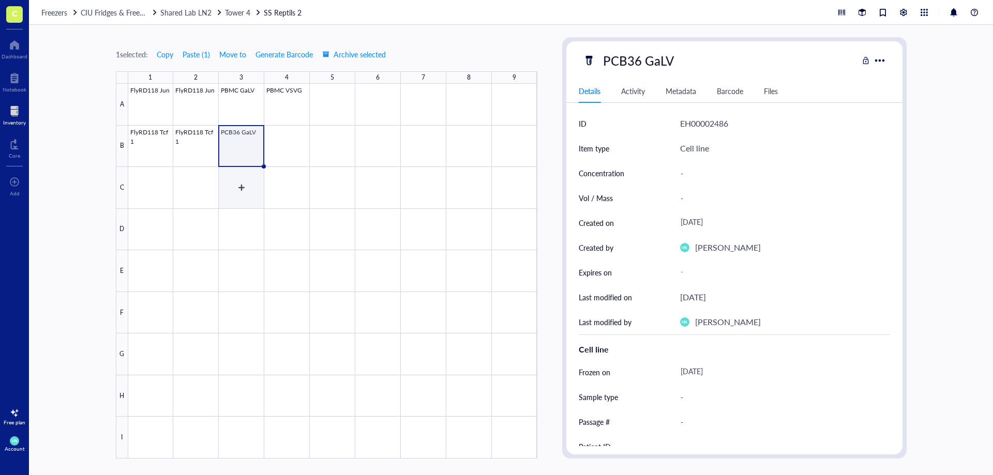
click at [238, 188] on div at bounding box center [332, 271] width 409 height 375
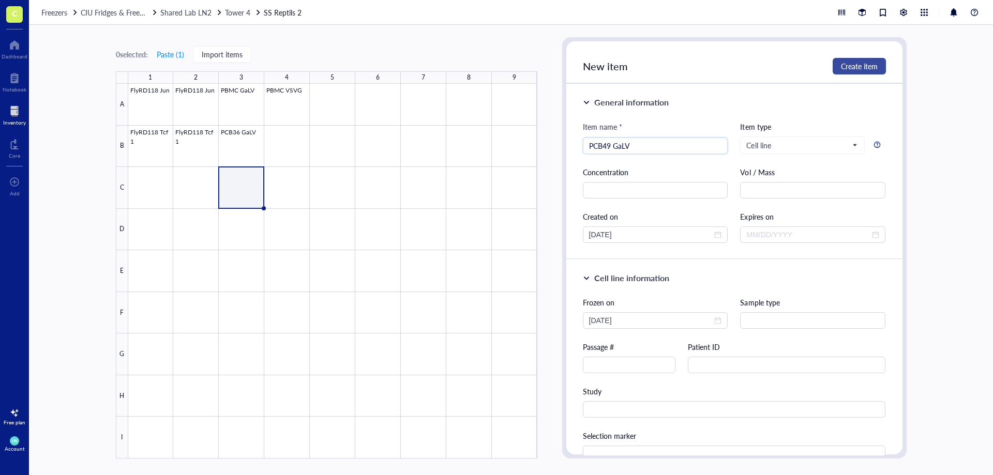
type input "PCB49 GaLV"
click at [851, 69] on span "Create item" at bounding box center [859, 66] width 37 height 8
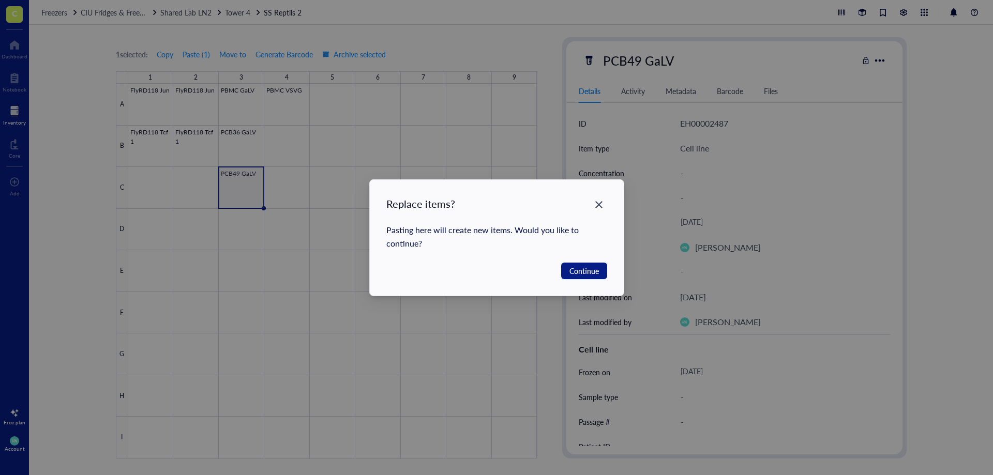
click at [291, 138] on div "Replace items? Pasting here will create new items. Would you like to continue? …" at bounding box center [496, 237] width 993 height 475
click at [585, 275] on span "Continue" at bounding box center [583, 270] width 29 height 11
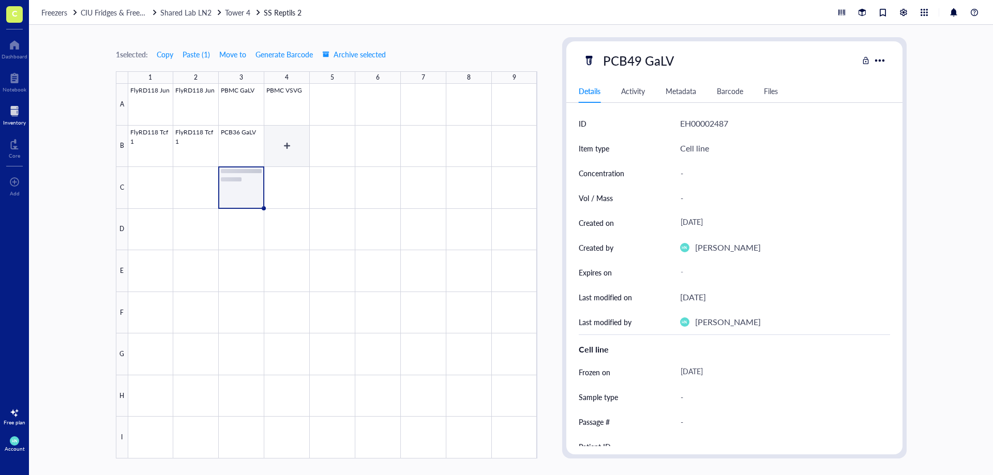
click at [284, 140] on div at bounding box center [332, 271] width 409 height 375
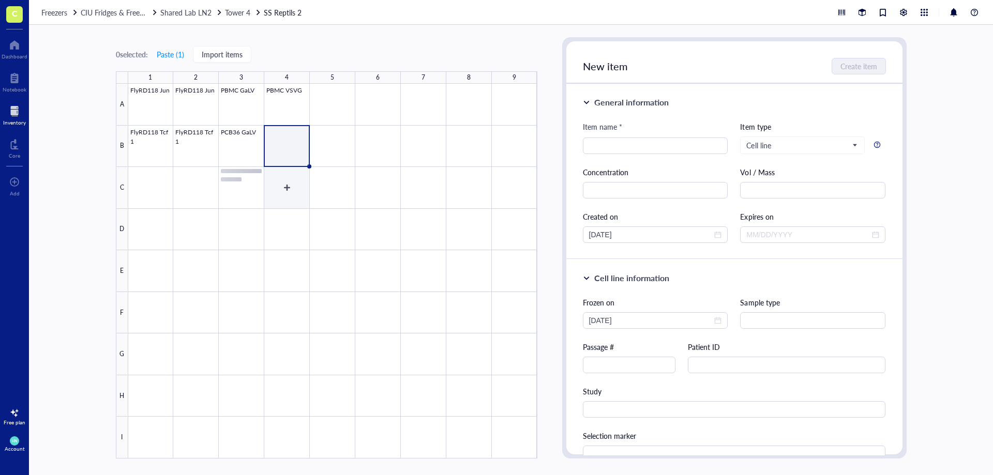
click at [251, 177] on div at bounding box center [332, 271] width 409 height 375
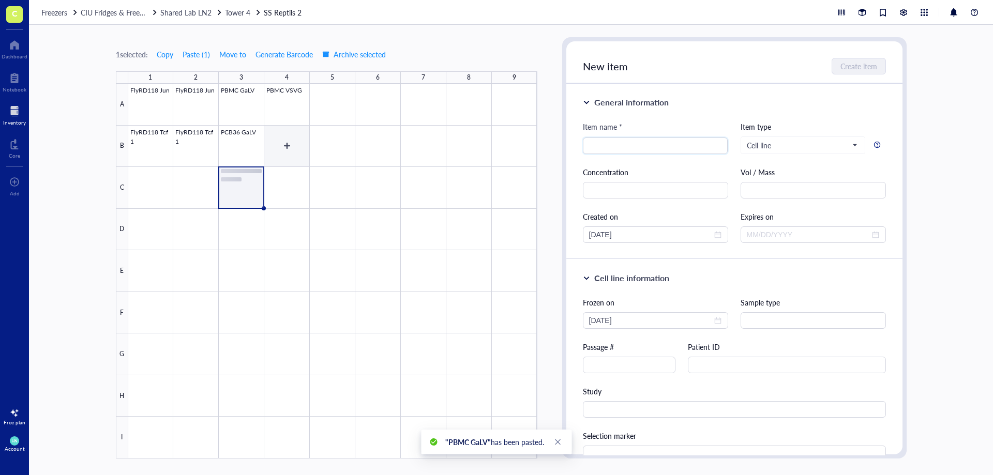
click at [280, 148] on div at bounding box center [332, 271] width 409 height 375
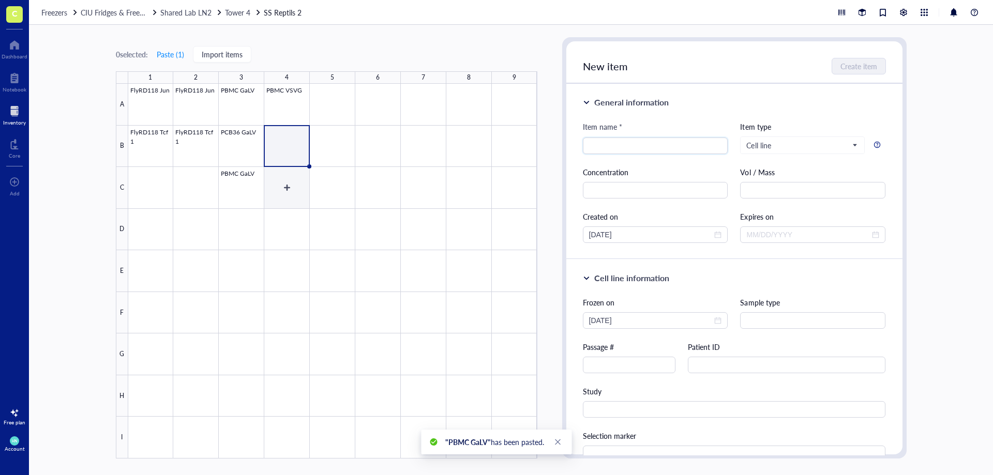
click at [252, 176] on div at bounding box center [332, 271] width 409 height 375
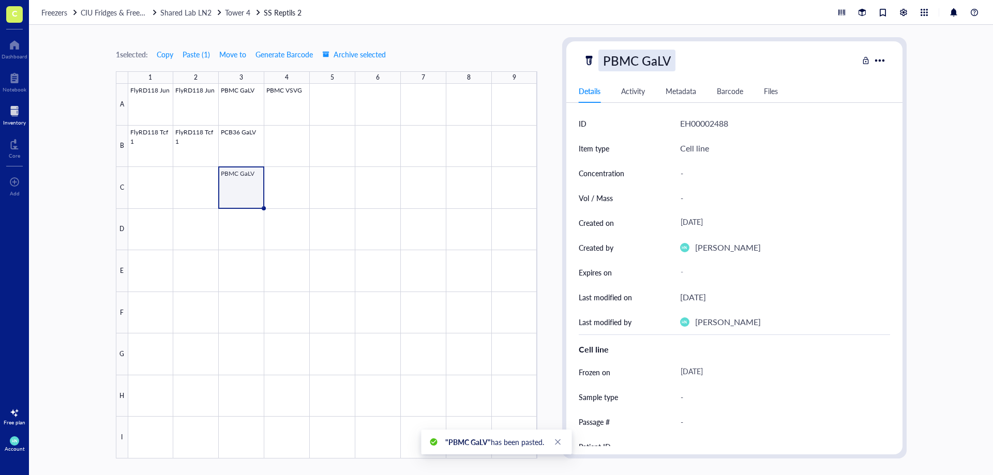
click at [655, 67] on div "PBMC GaLV" at bounding box center [636, 61] width 77 height 22
type input "P"
type input "PCB49 GaLV"
click at [278, 143] on div at bounding box center [332, 271] width 409 height 375
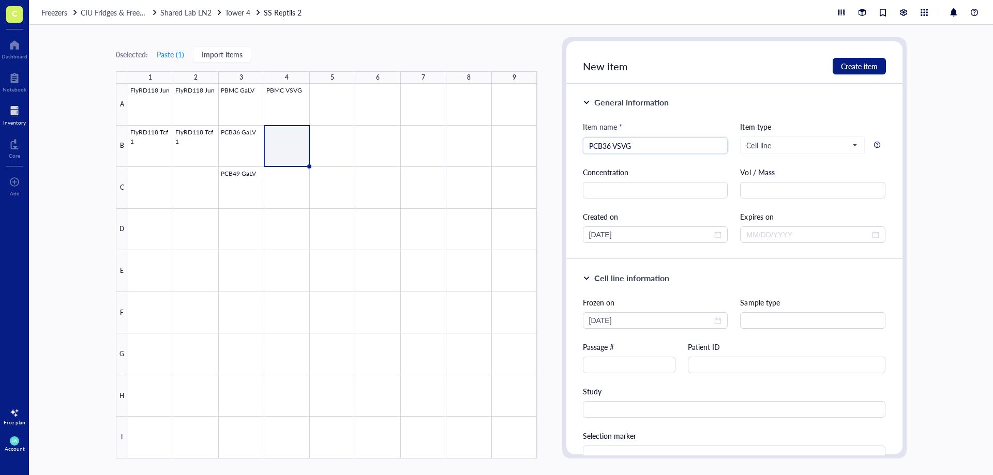
type input "PCB36 VSVG"
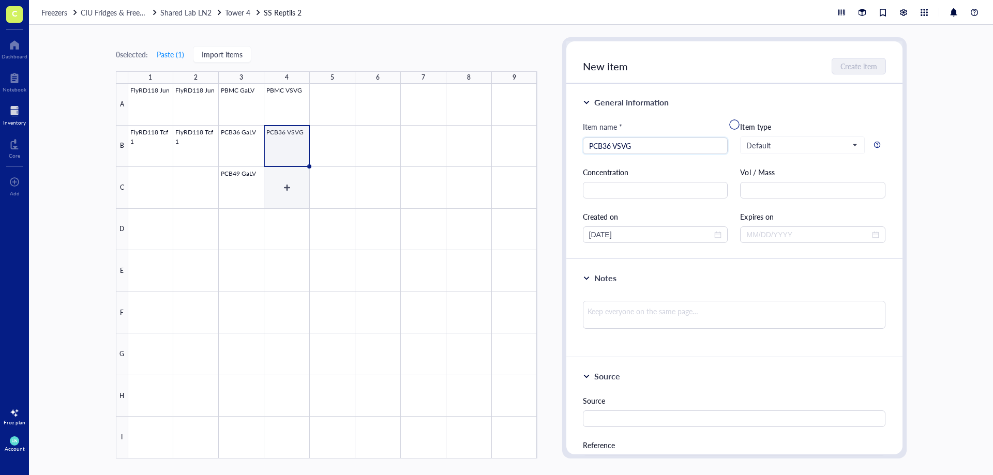
click at [284, 190] on div at bounding box center [332, 271] width 409 height 375
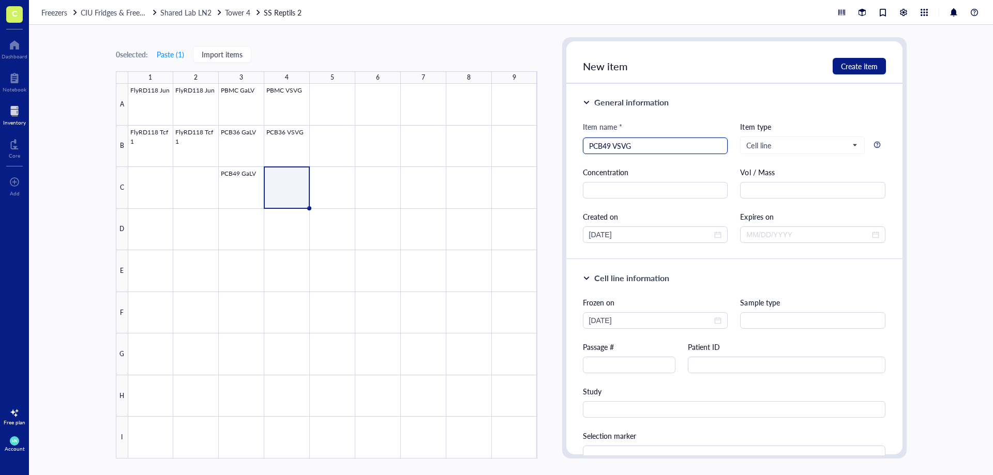
type input "PCB49 VSVG"
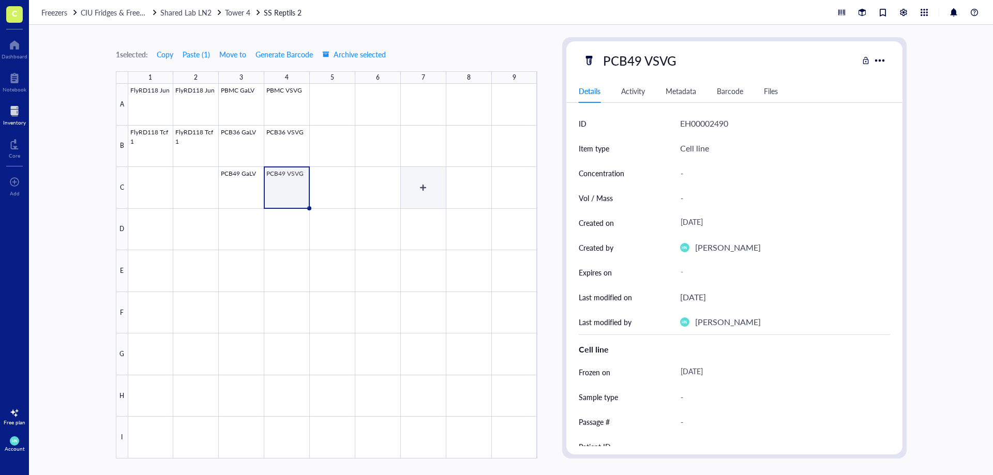
click at [388, 189] on div at bounding box center [332, 271] width 409 height 375
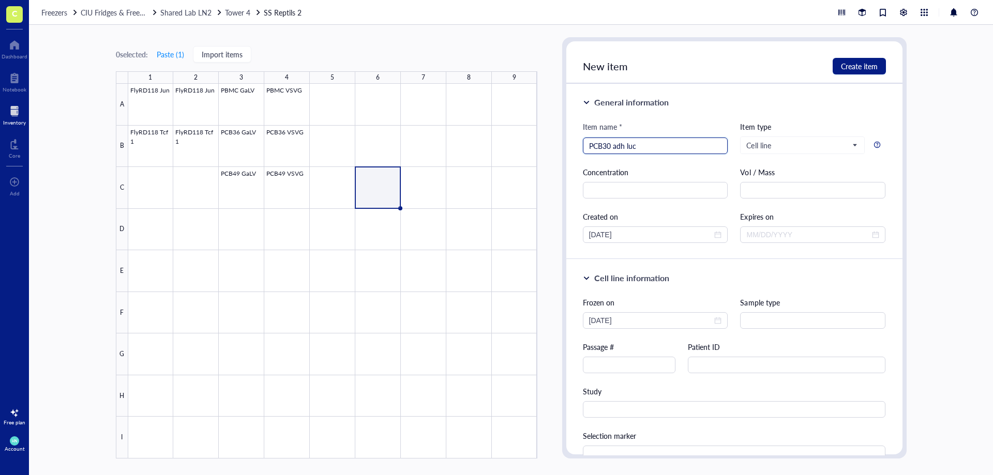
type input "PCB30 adh luc"
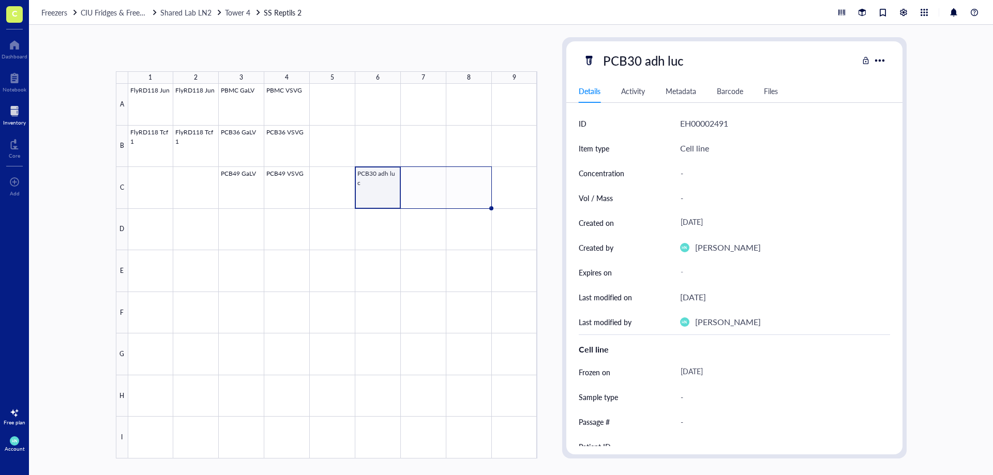
drag, startPoint x: 399, startPoint y: 207, endPoint x: 471, endPoint y: 206, distance: 71.9
click at [0, 0] on div "FlyRD118 Jun FlyRD118 Jun PBMC GaLV PBMC VSVG FlyRD118 Tcf1 FlyRD118 Tcf1 PCB36…" at bounding box center [0, 0] width 0 height 0
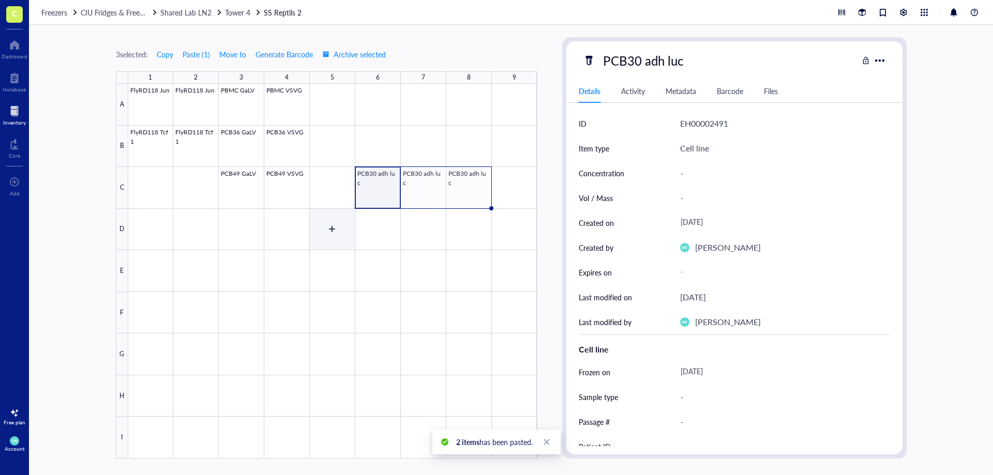
click at [338, 220] on div at bounding box center [332, 271] width 409 height 375
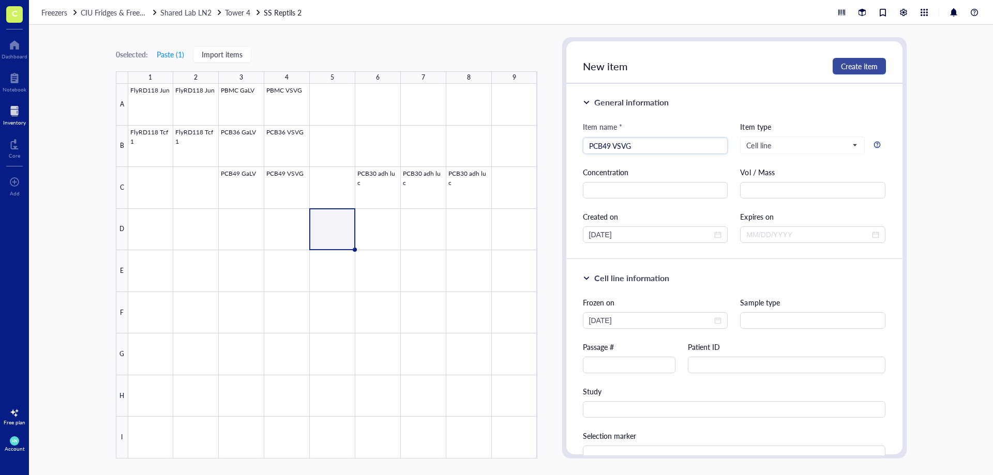
type input "PCB49 VSVG"
click at [875, 70] on span "Create item" at bounding box center [859, 66] width 37 height 8
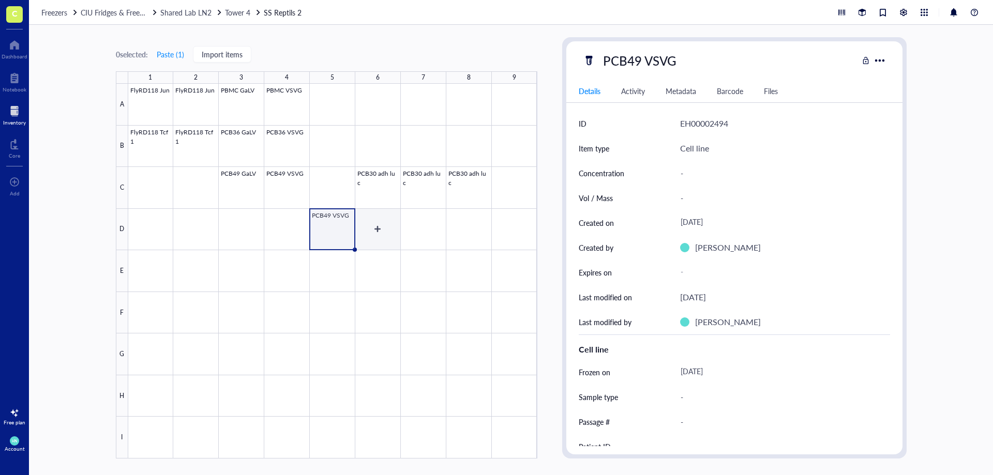
click at [382, 228] on div at bounding box center [332, 271] width 409 height 375
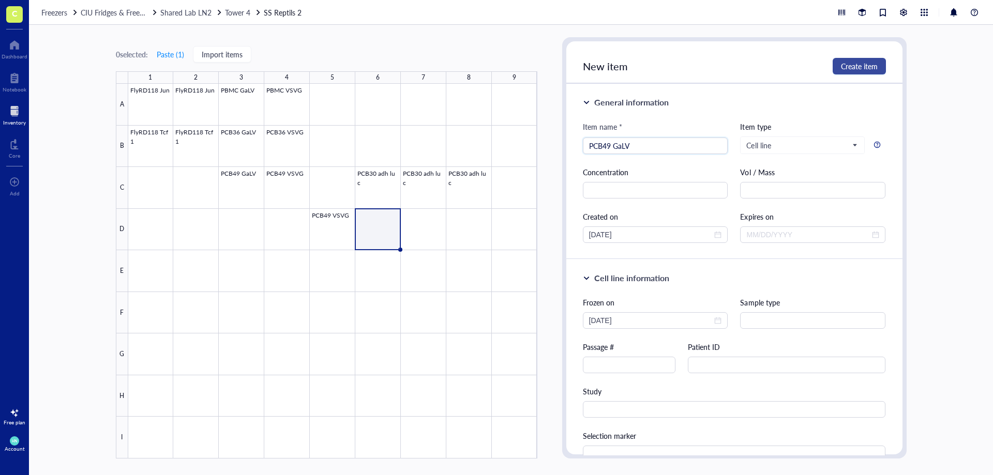
type input "PCB49 GaLV"
click at [857, 67] on span "Create item" at bounding box center [859, 66] width 37 height 8
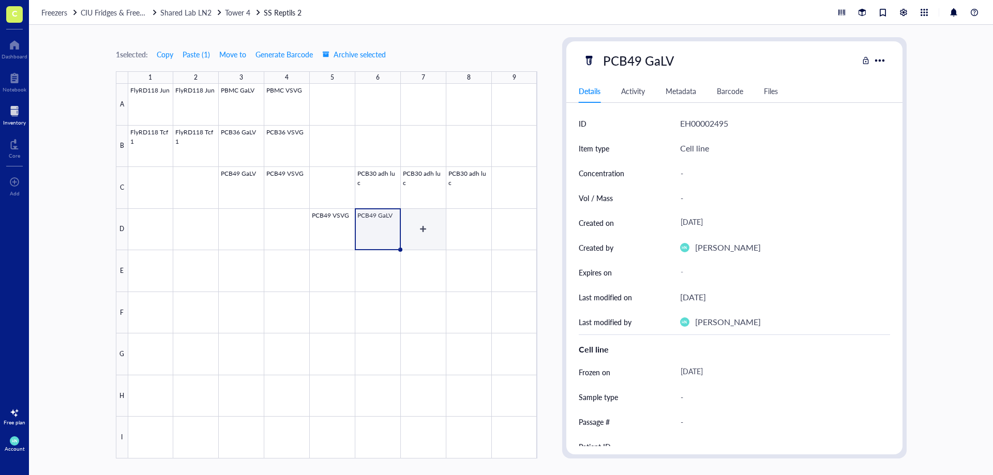
click at [421, 235] on div at bounding box center [332, 271] width 409 height 375
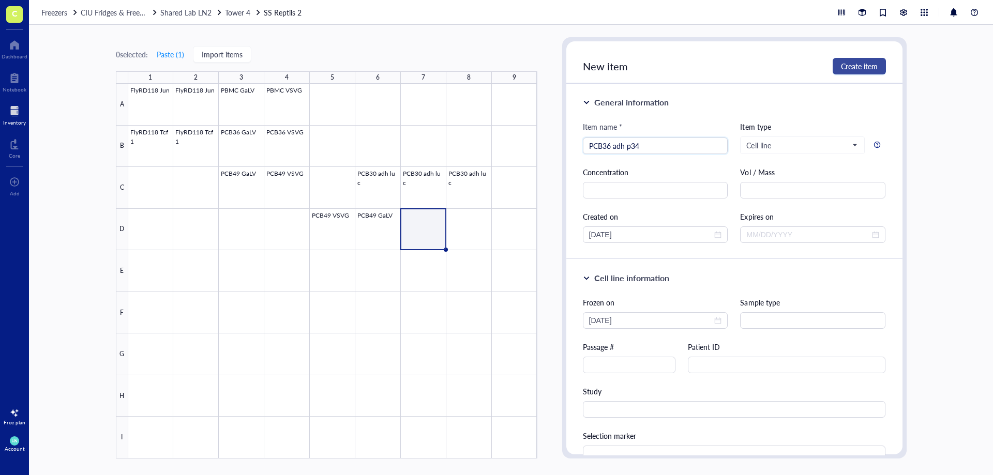
type input "PCB36 adh p34"
click at [878, 64] on button "Create item" at bounding box center [859, 66] width 53 height 17
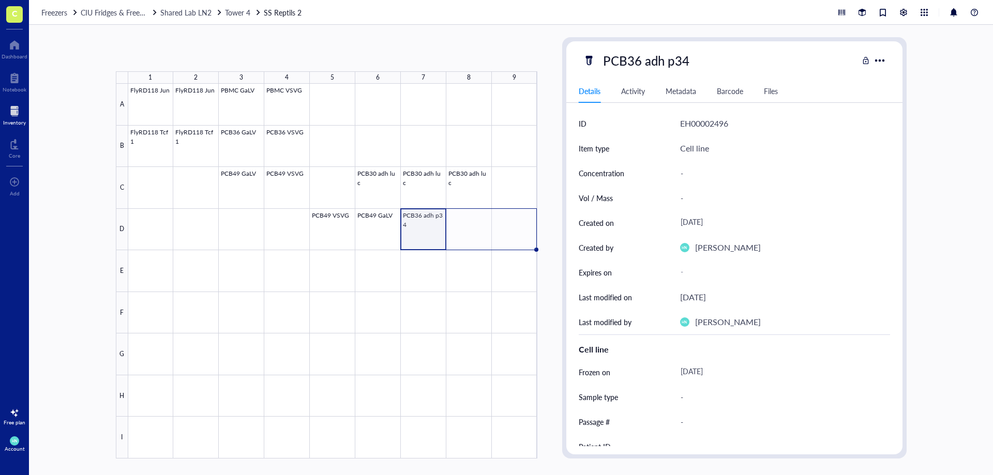
drag, startPoint x: 447, startPoint y: 249, endPoint x: 518, endPoint y: 249, distance: 70.3
click at [0, 0] on div "FlyRD118 Jun FlyRD118 Jun PBMC GaLV PBMC VSVG FlyRD118 Tcf1 FlyRD118 Tcf1 PCB36…" at bounding box center [0, 0] width 0 height 0
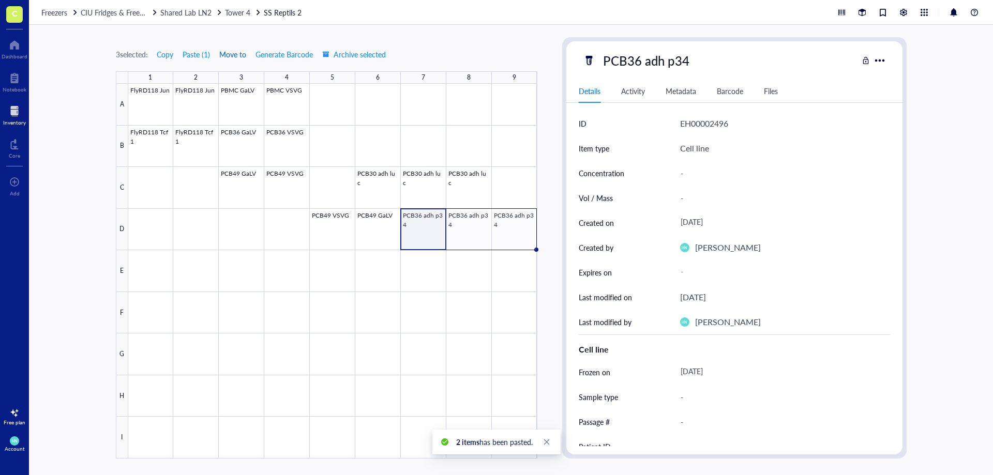
click at [238, 55] on span "Move to" at bounding box center [232, 54] width 27 height 8
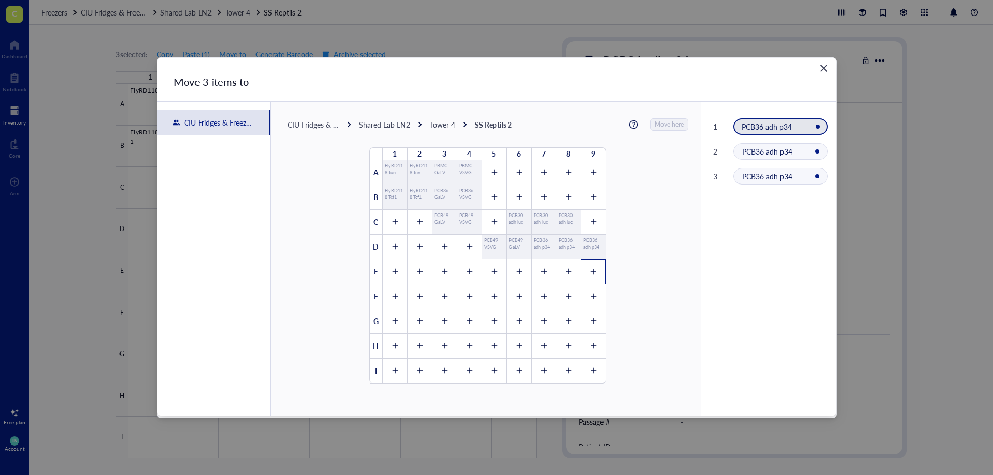
drag, startPoint x: 538, startPoint y: 270, endPoint x: 581, endPoint y: 273, distance: 42.5
click at [585, 273] on div "1 2 3 4 5 6 7 8 9 A FlyRD118 Jun FlyRD118 Jun PBMC GaLV PBMC VSVG B FlyRD118 Tc…" at bounding box center [488, 266] width 236 height 236
click at [544, 278] on div at bounding box center [543, 272] width 25 height 25
click at [567, 271] on icon at bounding box center [569, 272] width 6 height 6
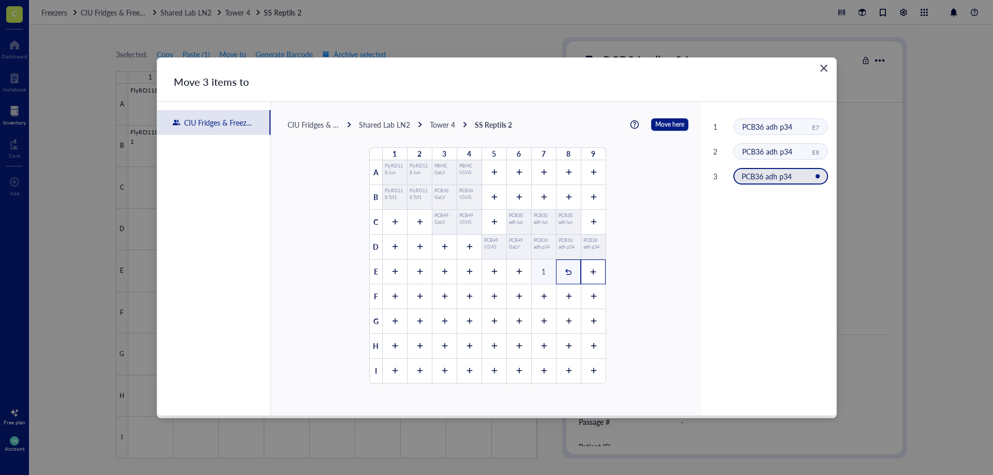
click at [590, 275] on icon at bounding box center [593, 271] width 7 height 7
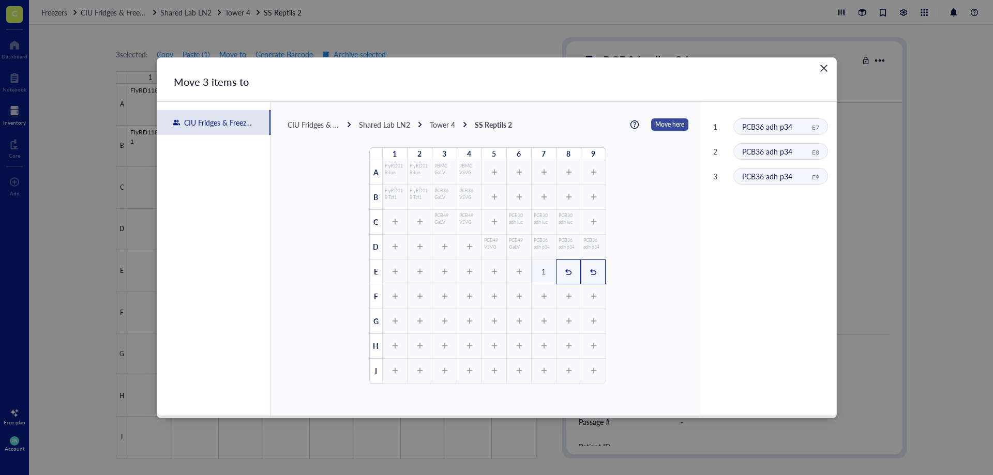
click at [667, 125] on span "Move here" at bounding box center [669, 124] width 29 height 13
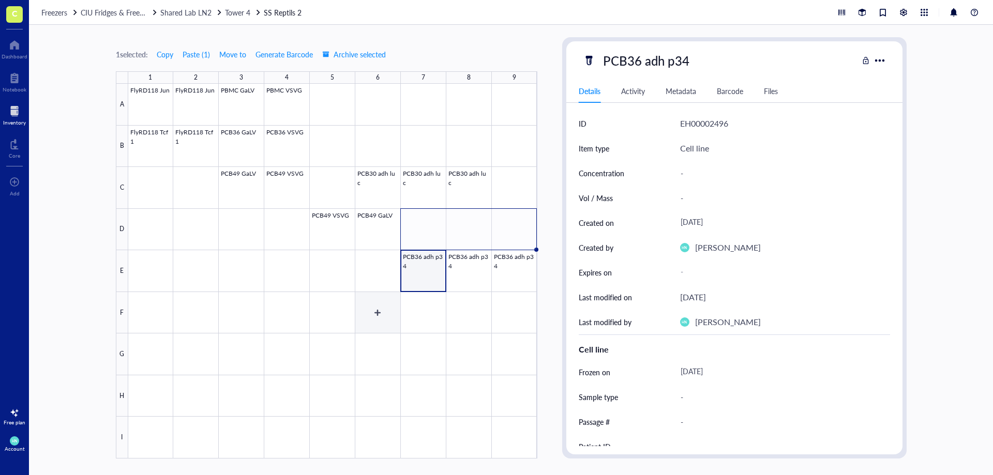
click at [384, 304] on div at bounding box center [332, 271] width 409 height 375
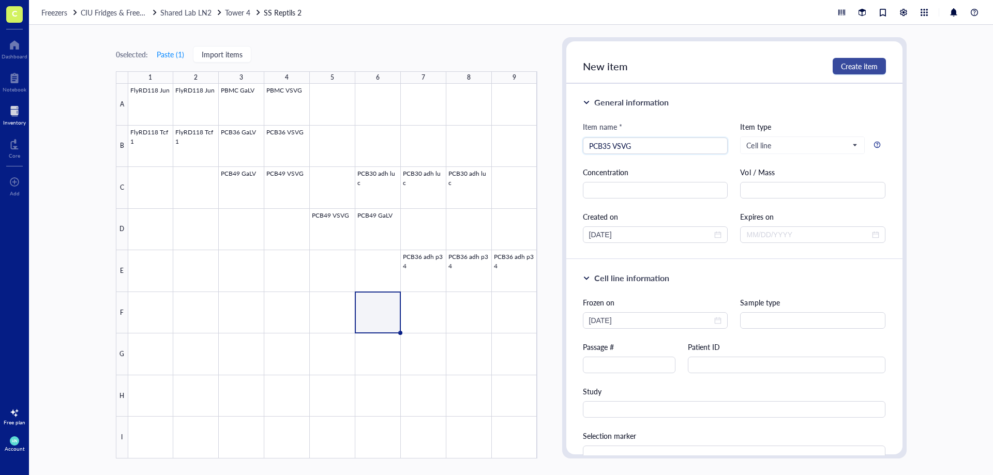
type input "PCB35 VSVG"
click at [868, 66] on span "Create item" at bounding box center [859, 66] width 37 height 8
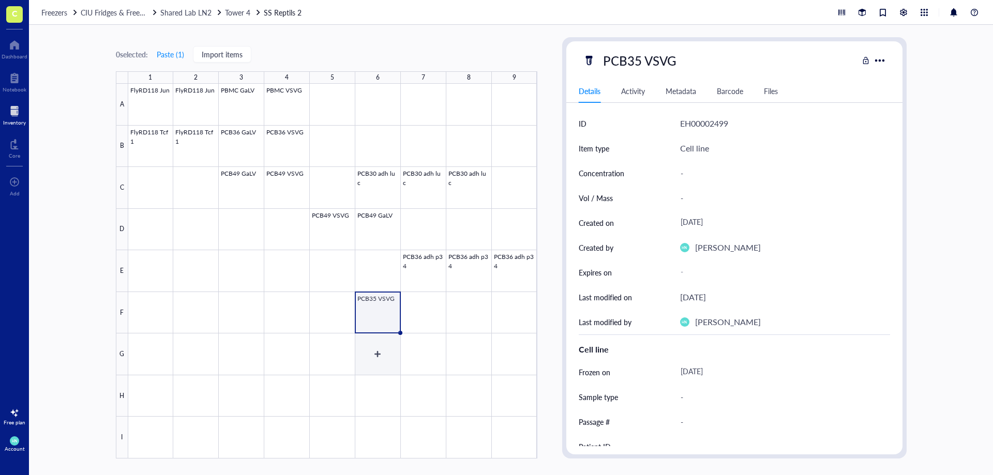
click at [385, 355] on div at bounding box center [332, 271] width 409 height 375
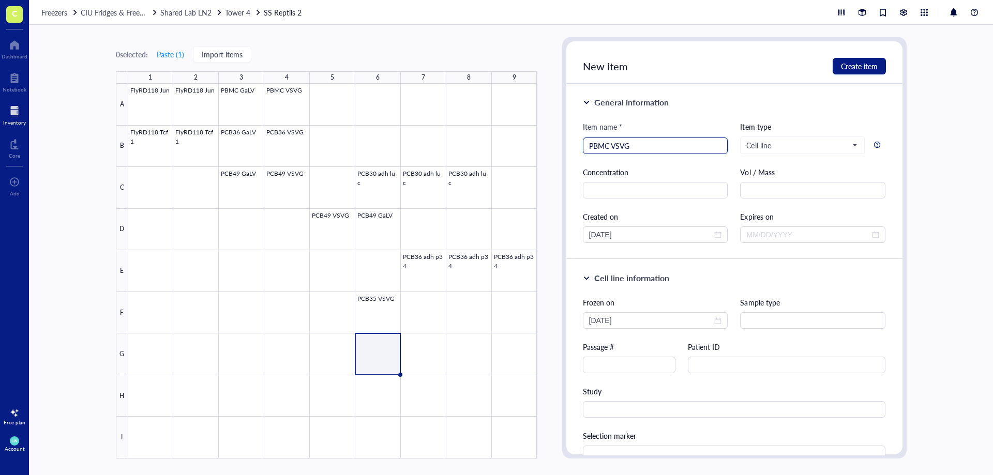
type input "PBMC VSVG"
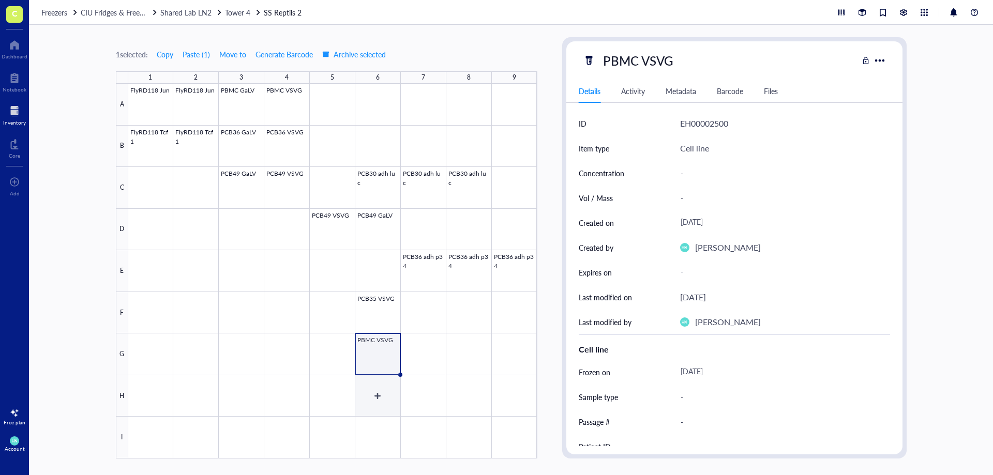
click at [386, 397] on div at bounding box center [332, 271] width 409 height 375
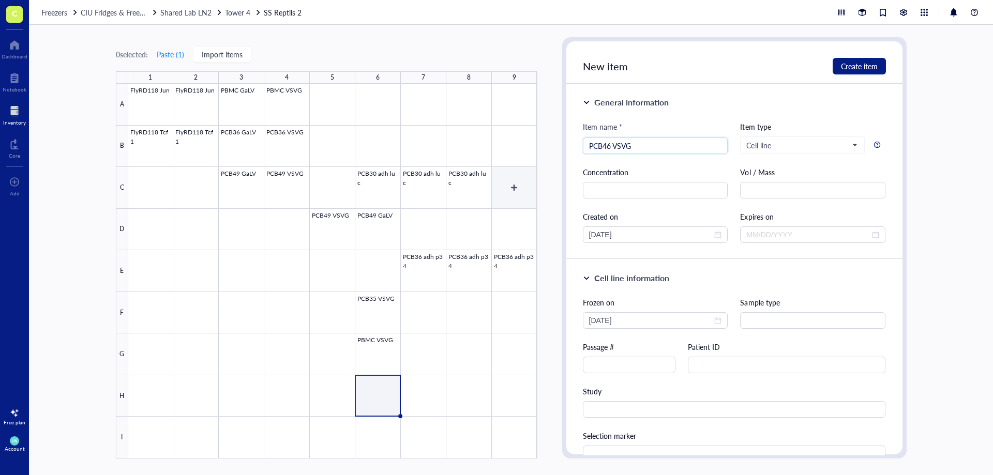
type input "PCB46 VSVG"
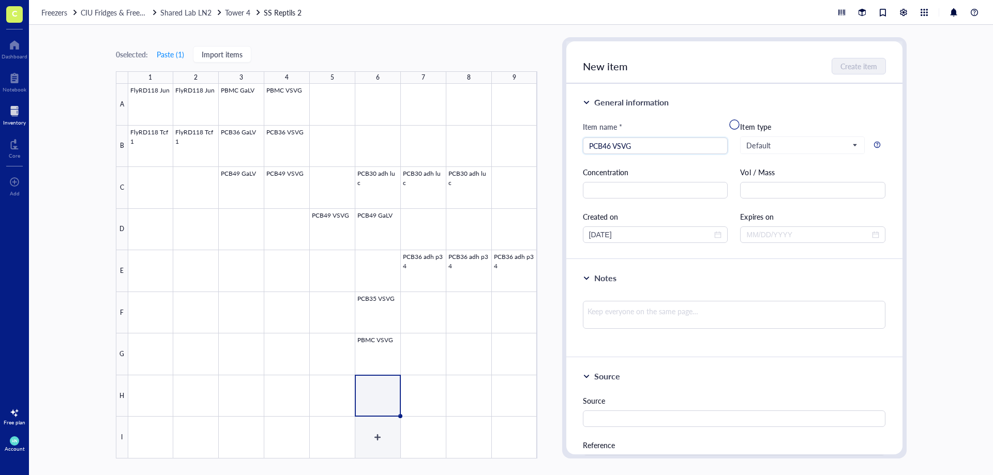
click at [379, 445] on div at bounding box center [332, 271] width 409 height 375
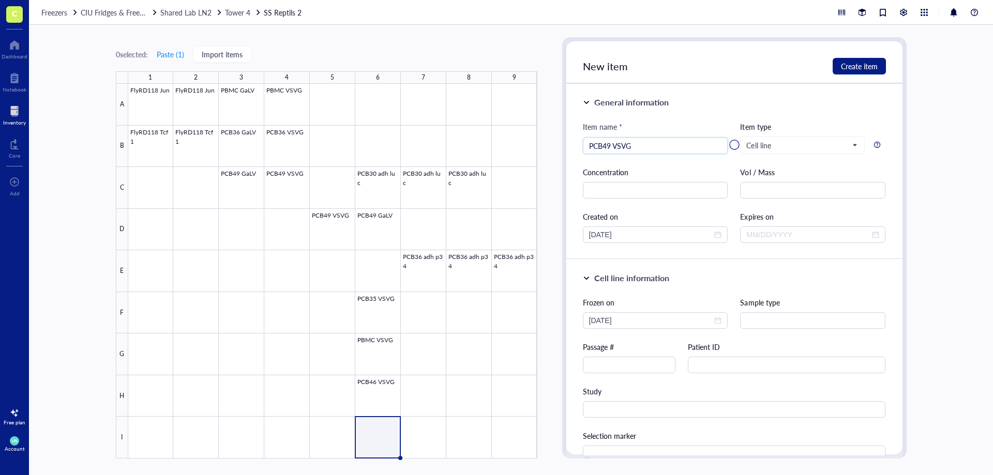
type input "PCB49 VSVG"
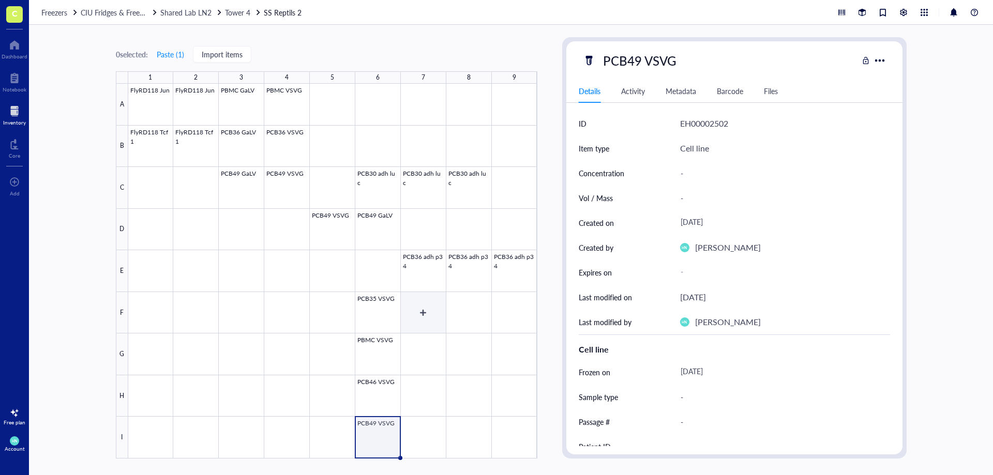
click at [425, 311] on div at bounding box center [332, 271] width 409 height 375
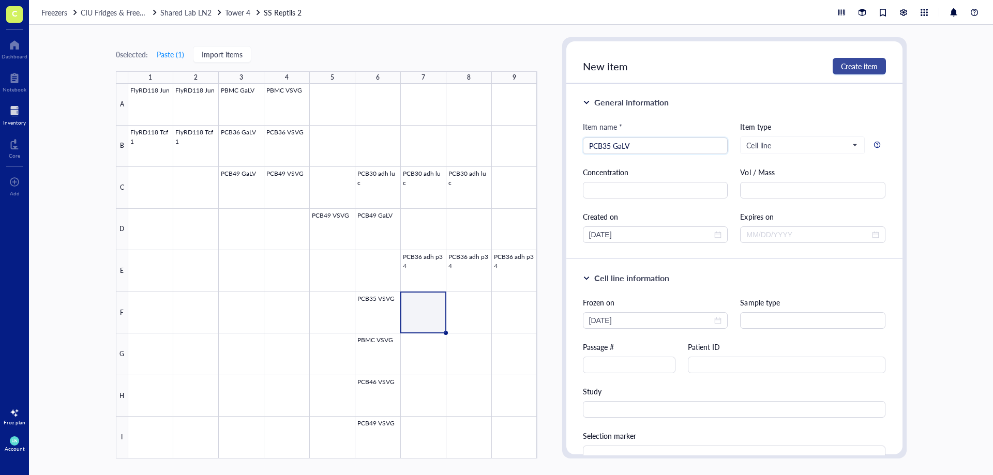
type input "PCB35 GaLV"
click at [845, 70] on span "Create item" at bounding box center [859, 66] width 37 height 8
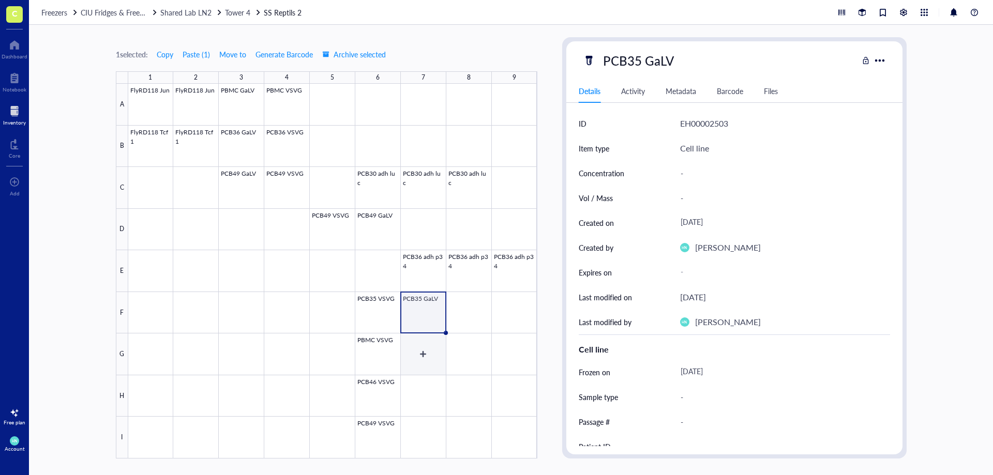
click at [432, 360] on div at bounding box center [332, 271] width 409 height 375
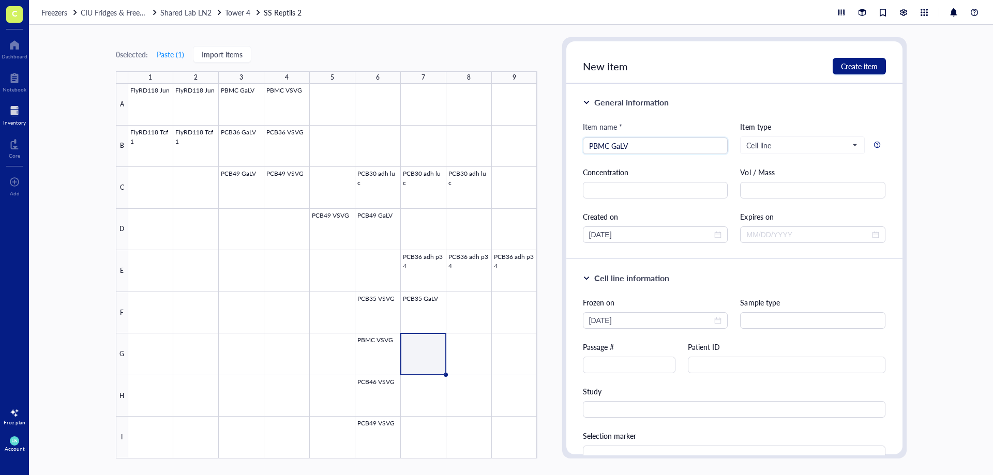
type input "PBMC GaLV"
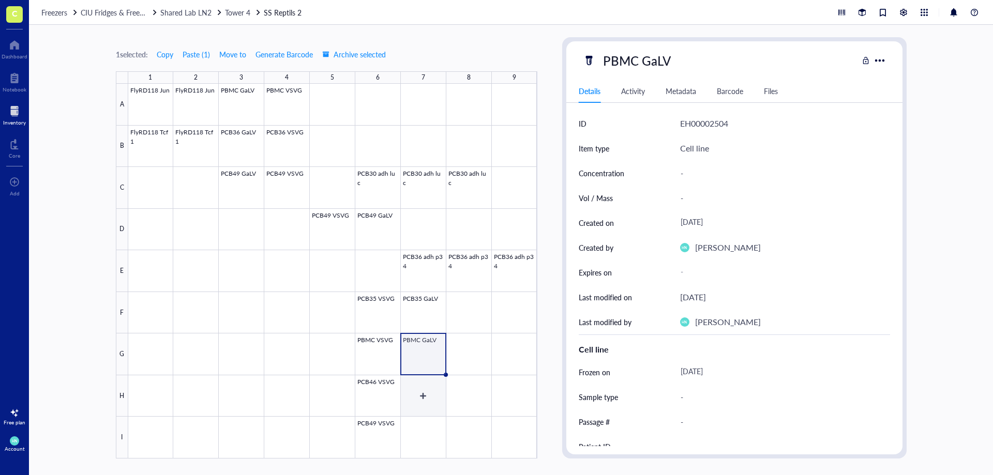
click at [424, 403] on div at bounding box center [332, 271] width 409 height 375
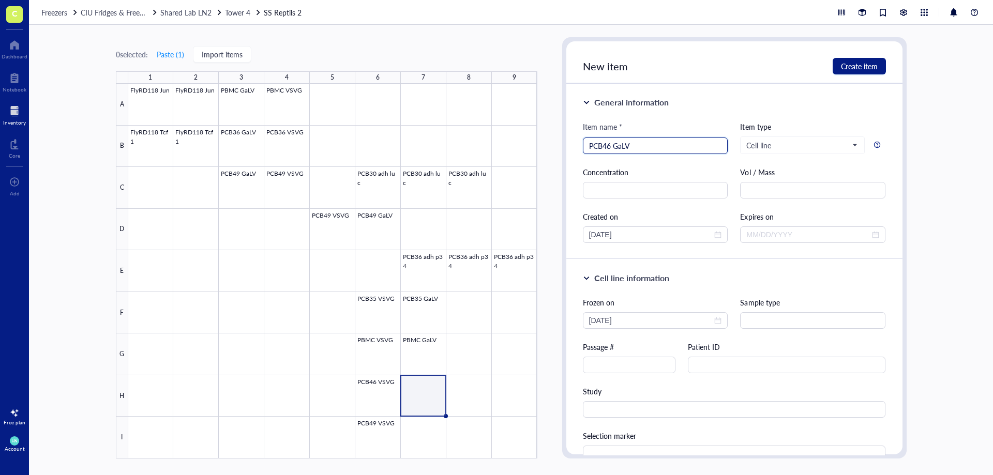
type input "PCB46 GaLV"
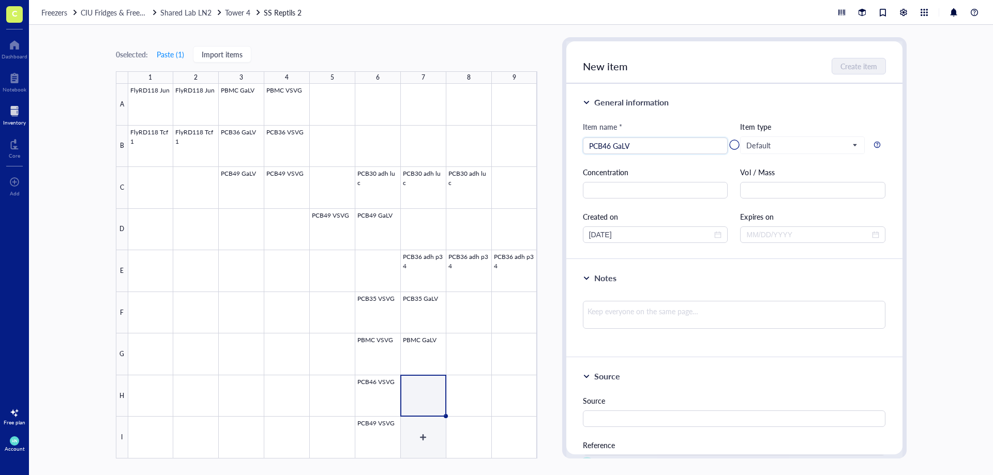
click at [413, 444] on div at bounding box center [332, 271] width 409 height 375
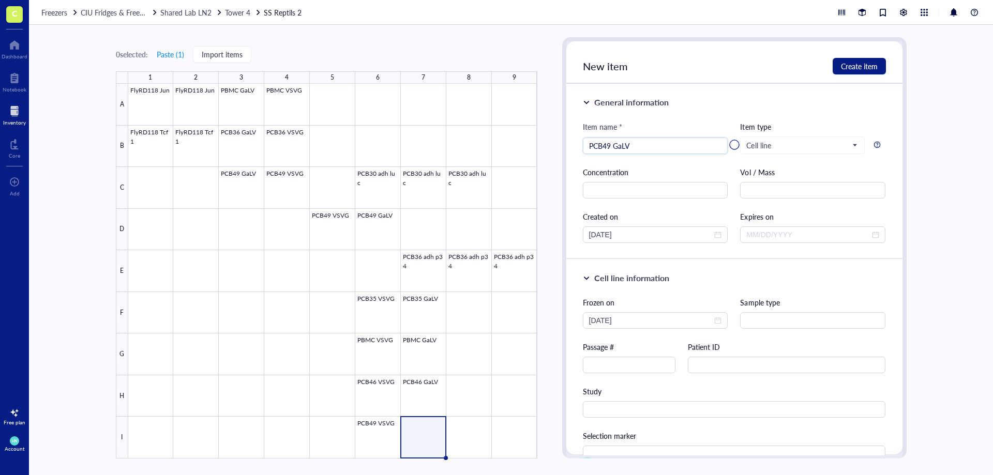
type input "PCB49 GaLV"
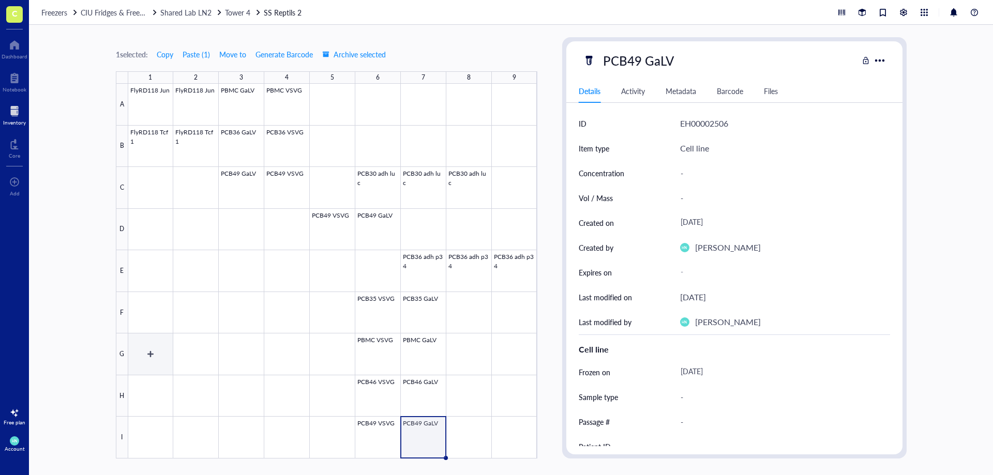
click at [158, 362] on div at bounding box center [332, 271] width 409 height 375
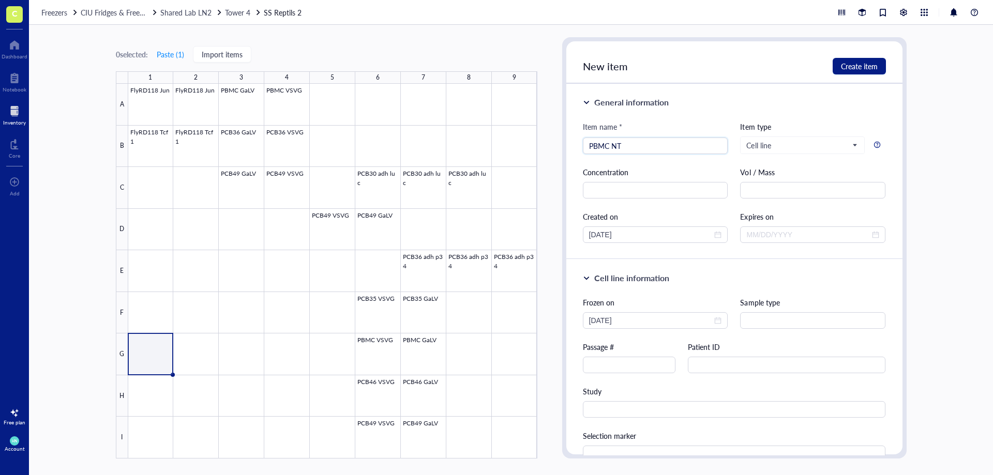
type input "PBMC NT"
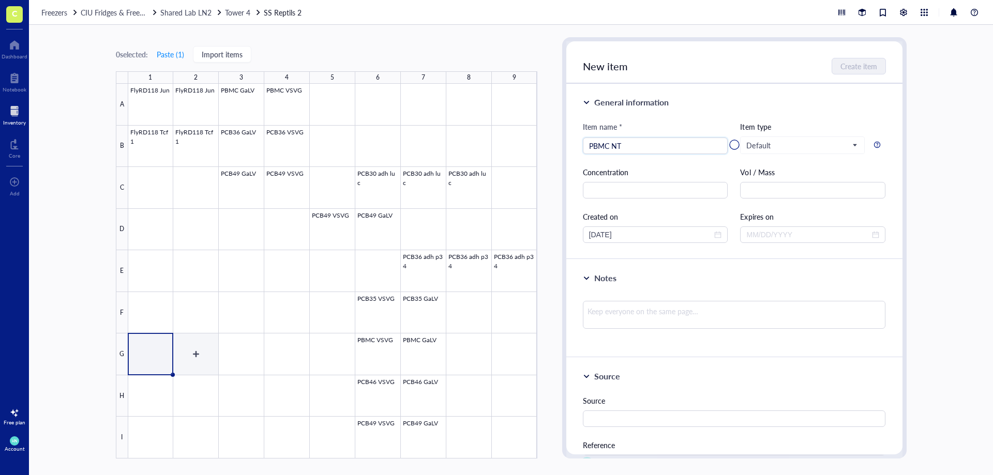
click at [207, 343] on div at bounding box center [332, 271] width 409 height 375
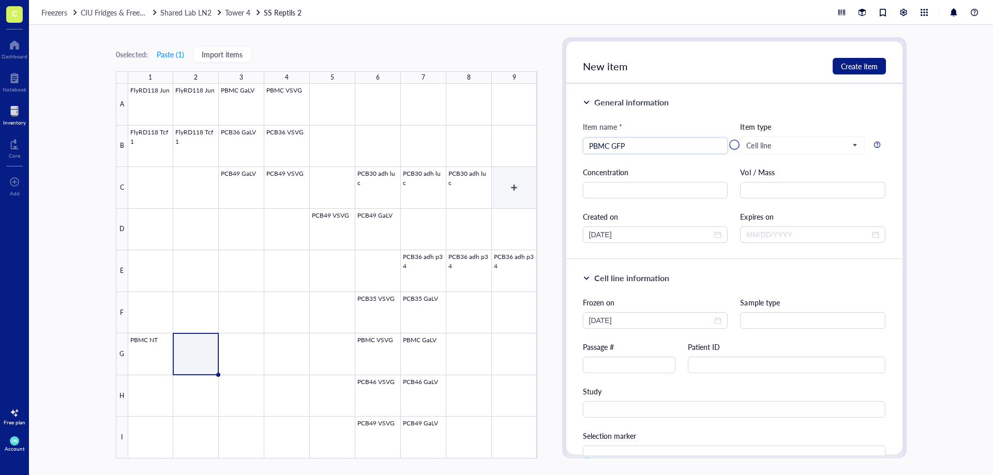
type input "PBMC GFP"
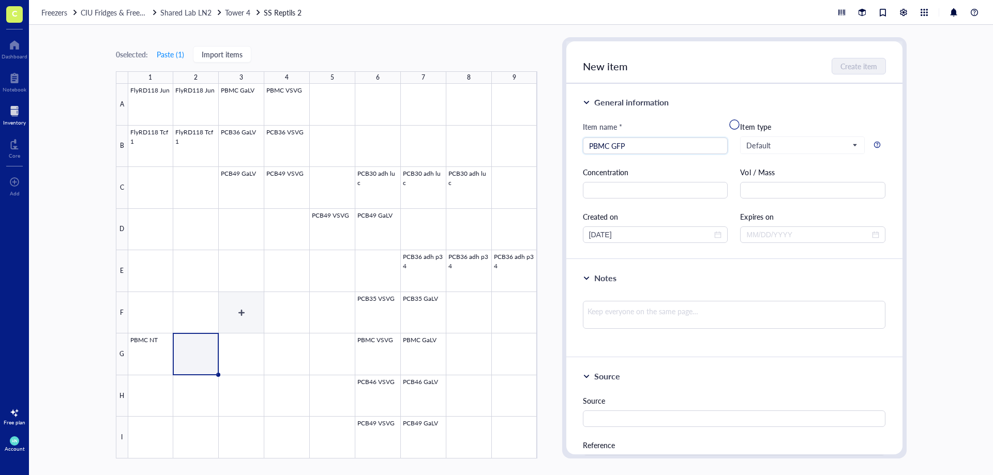
click at [243, 350] on div at bounding box center [332, 271] width 409 height 375
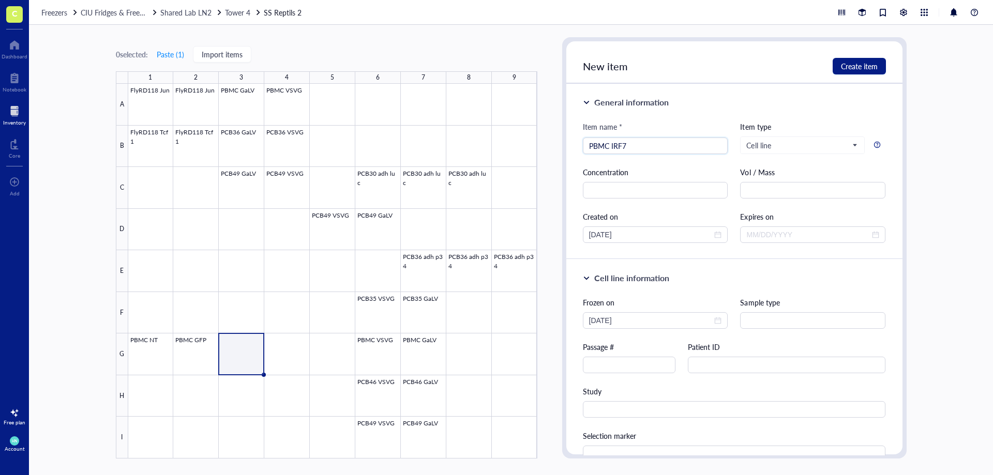
type input "PBMC IRF7"
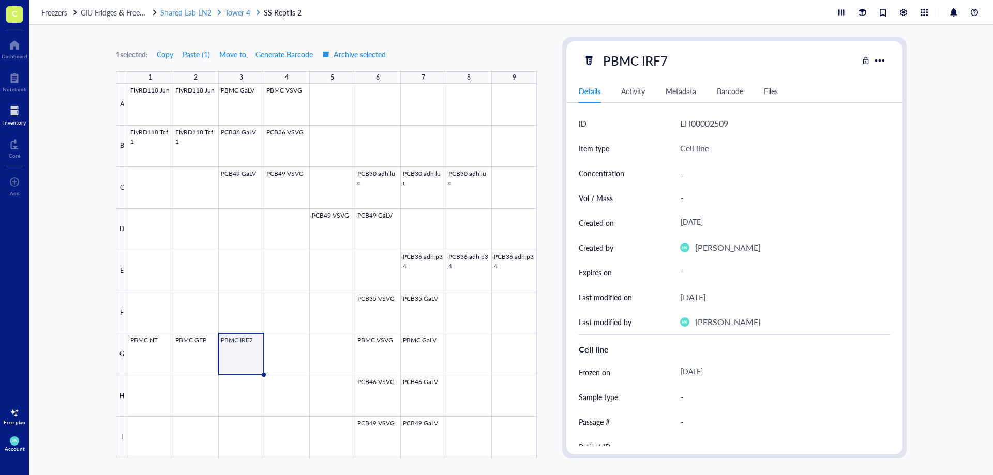
click at [192, 11] on span "Shared Lab LN2" at bounding box center [185, 12] width 51 height 10
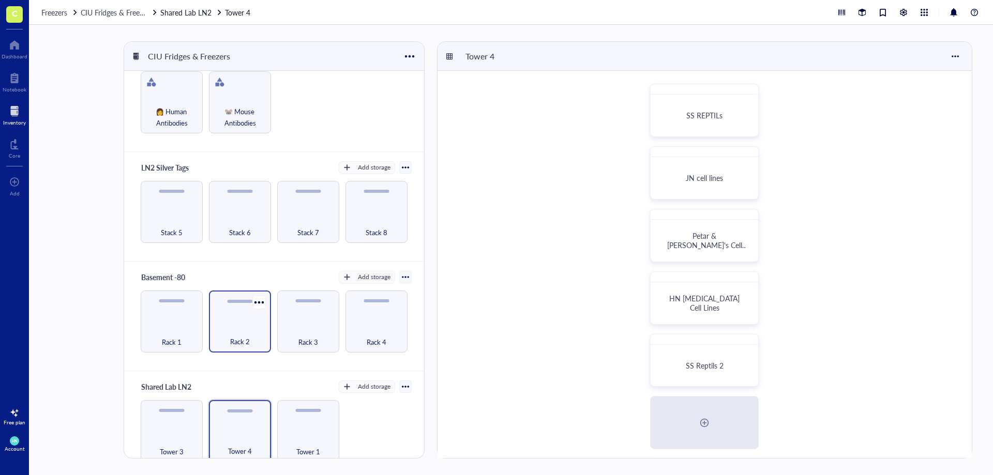
scroll to position [43, 0]
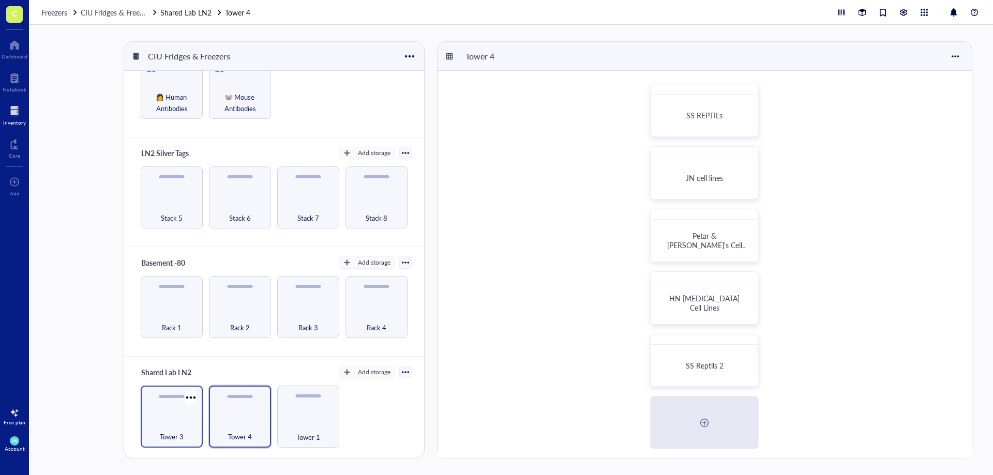
click at [190, 429] on div "Tower 3" at bounding box center [172, 431] width 52 height 23
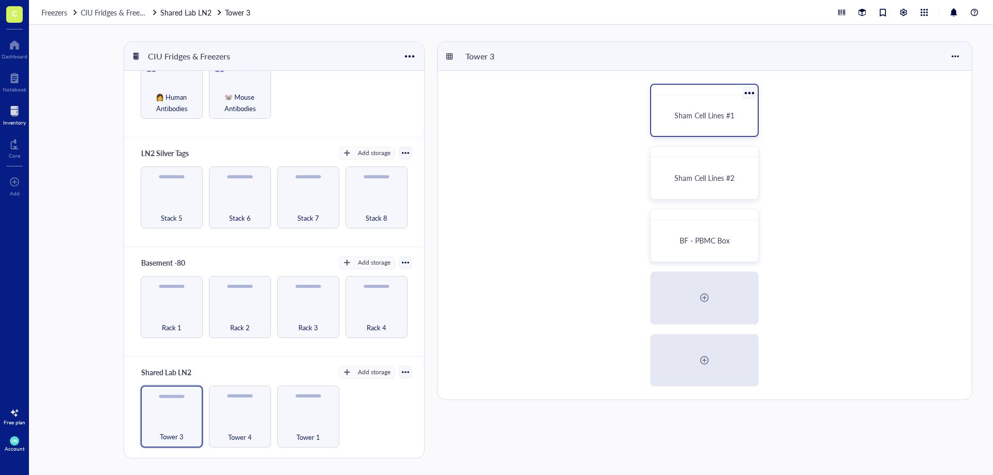
click at [700, 109] on div "Sham Cell Lines #1" at bounding box center [704, 115] width 98 height 33
